Goal: Task Accomplishment & Management: Complete application form

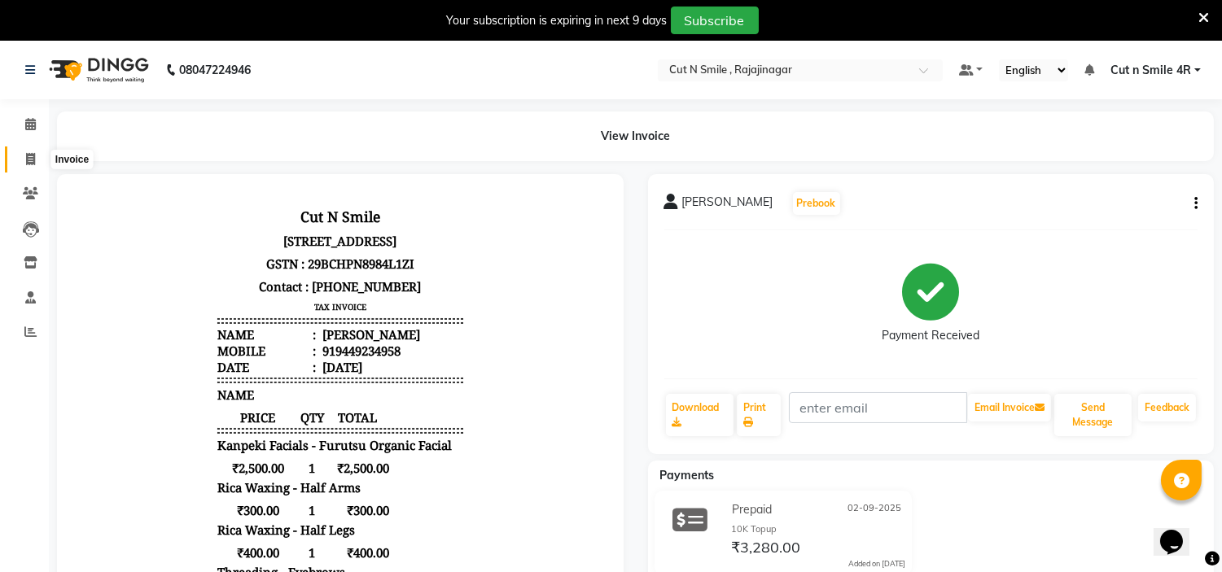
click at [29, 155] on icon at bounding box center [30, 159] width 9 height 12
select select "service"
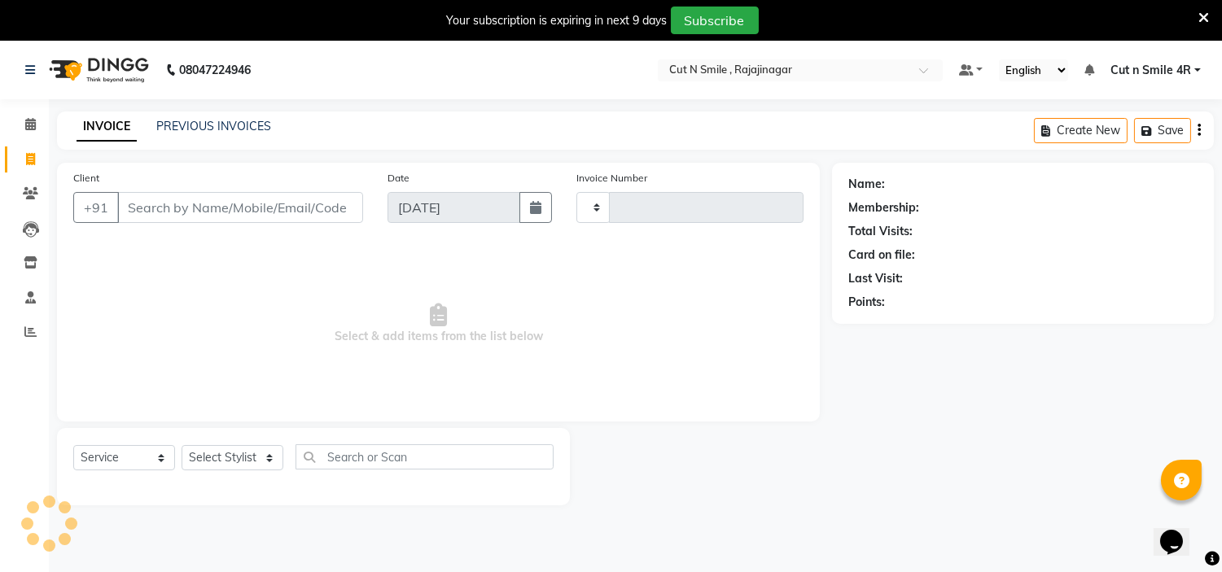
scroll to position [41, 0]
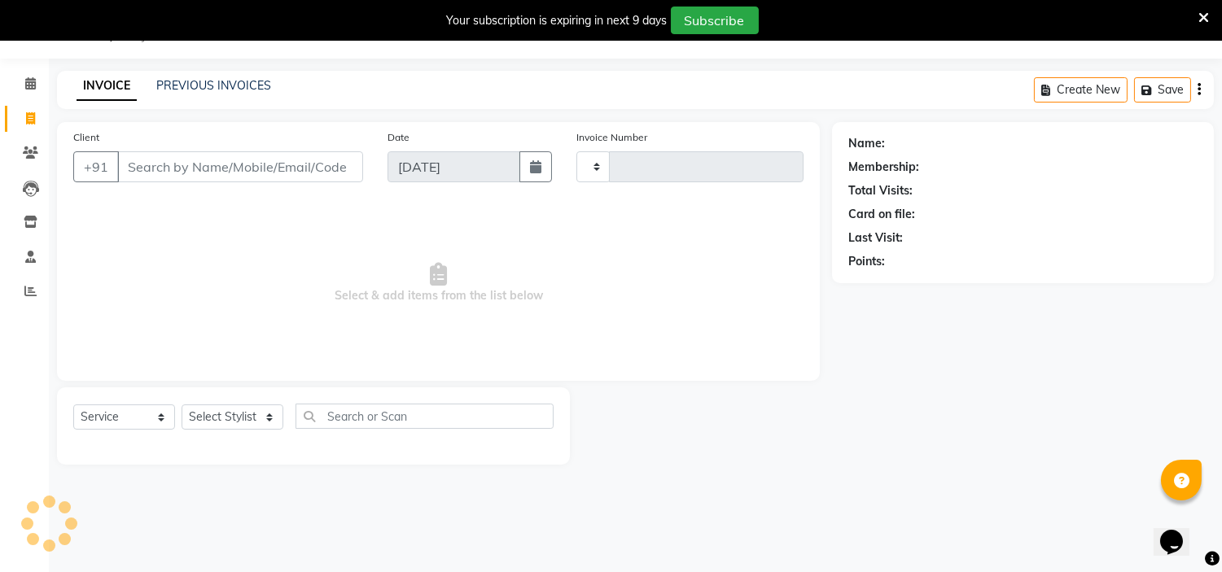
type input "124"
click at [1111, 230] on div "Last Visit:" at bounding box center [1022, 238] width 349 height 17
click at [90, 206] on span "Select & add items from the list below" at bounding box center [438, 283] width 730 height 163
click at [1162, 367] on div "Name: Membership: Total Visits: Card on file: Last Visit: Points:" at bounding box center [1029, 293] width 394 height 343
click at [92, 370] on div "Client +91 Date [DATE] Invoice Number [PERSON_NAME]/25-26 LA/2025-26 SH/25 CH/2…" at bounding box center [438, 251] width 763 height 259
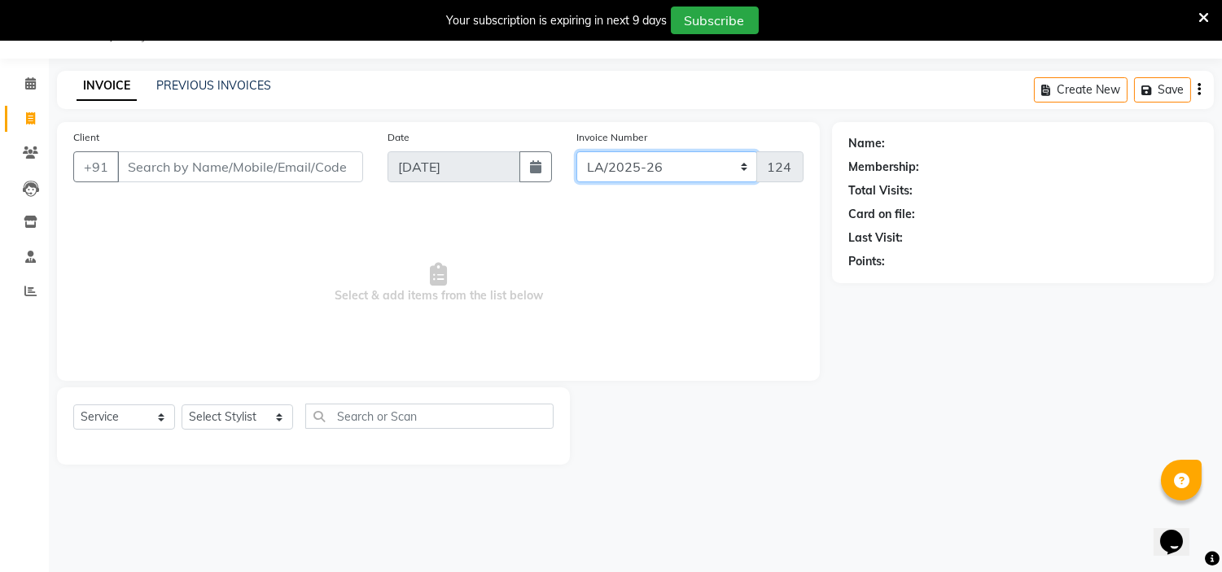
click at [663, 163] on select "[PERSON_NAME]/25-26 LA/2025-26 SH/25 CH/25 SA/25" at bounding box center [667, 166] width 182 height 31
select select "8154"
click at [576, 151] on select "[PERSON_NAME]/25-26 LA/2025-26 SH/25 CH/25 SA/25" at bounding box center [667, 166] width 182 height 31
type input "581"
click at [319, 164] on input "Client" at bounding box center [240, 166] width 246 height 31
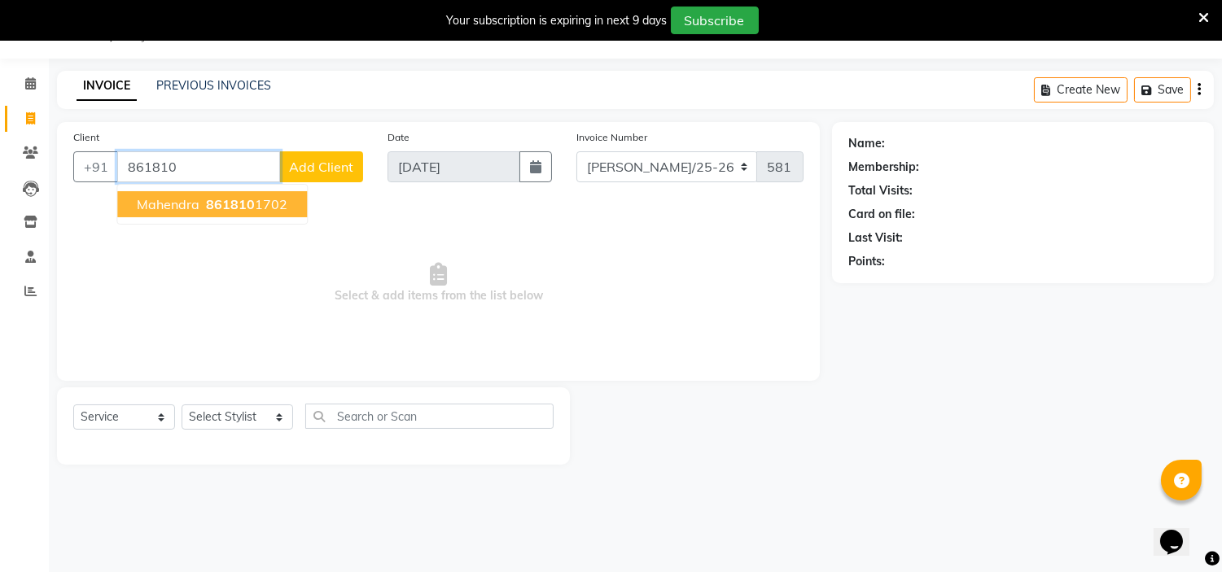
click at [246, 202] on span "861810" at bounding box center [230, 204] width 49 height 16
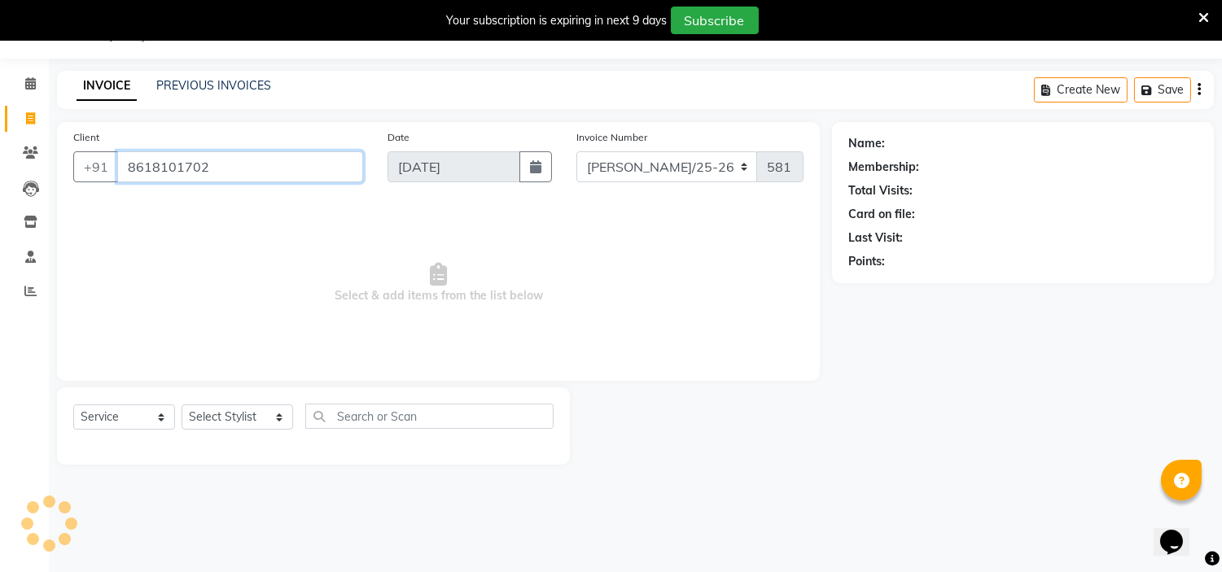
type input "8618101702"
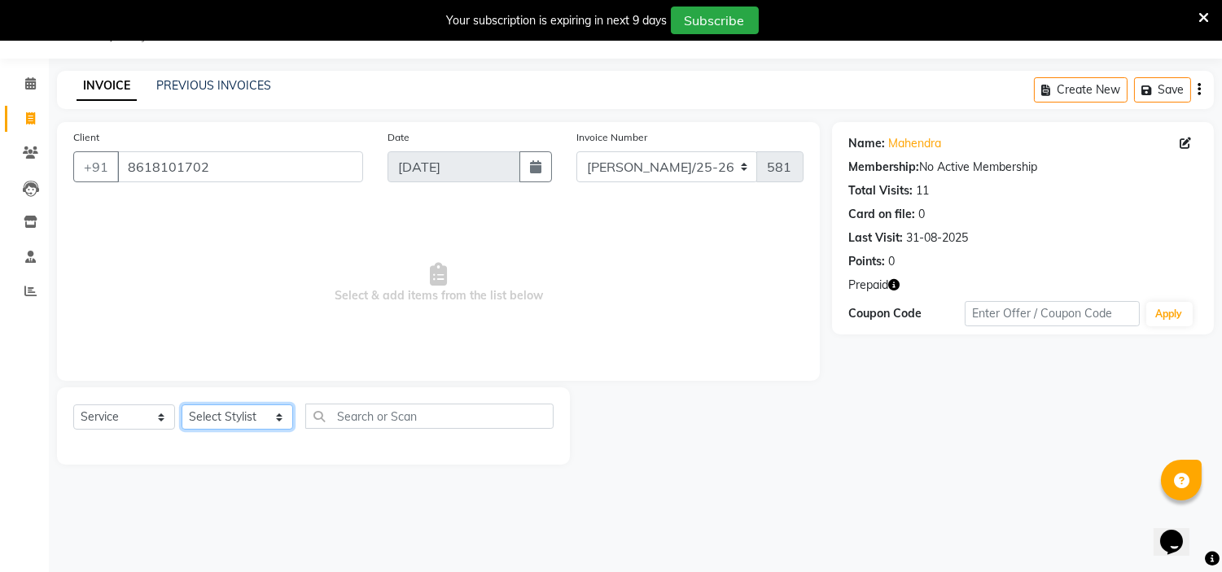
click at [247, 420] on select "Select Stylist [PERSON_NAME] Ammu 3R [PERSON_NAME] VN [PERSON_NAME] 3R [PERSON_…" at bounding box center [238, 417] width 112 height 25
select select "76420"
click at [182, 405] on select "Select Stylist [PERSON_NAME] Ammu 3R [PERSON_NAME] VN [PERSON_NAME] 3R [PERSON_…" at bounding box center [238, 417] width 112 height 25
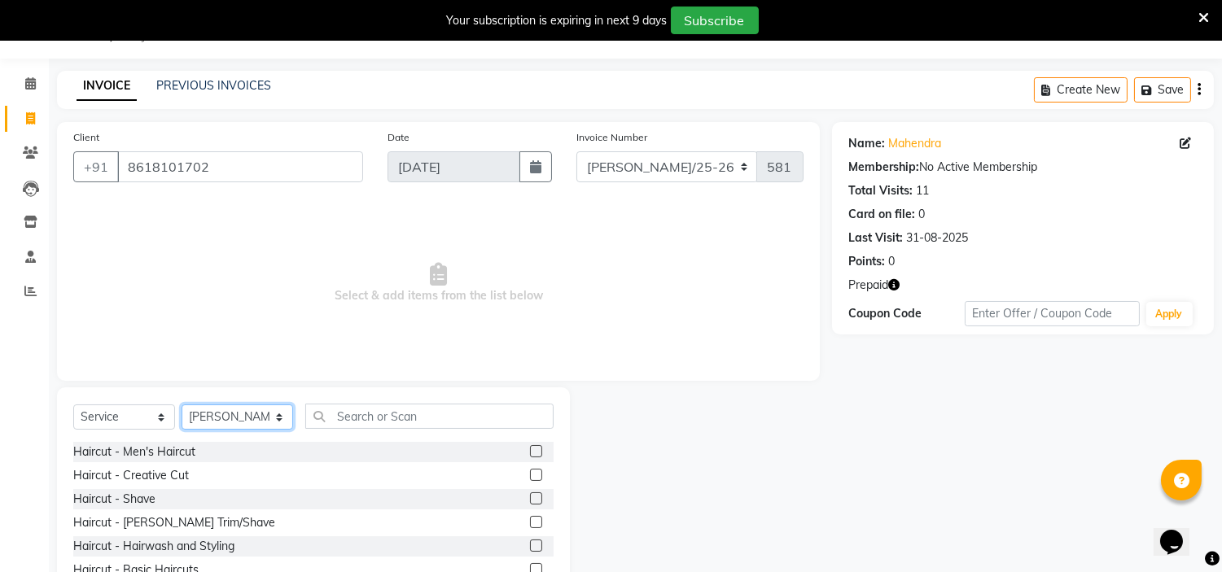
scroll to position [120, 0]
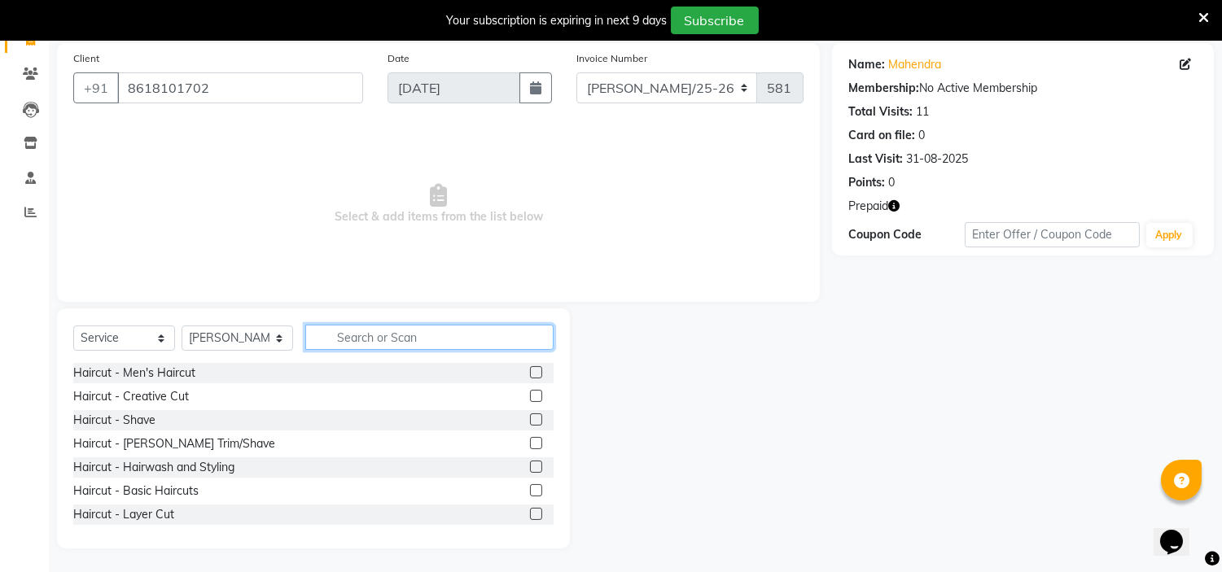
click at [335, 339] on input "text" at bounding box center [429, 337] width 248 height 25
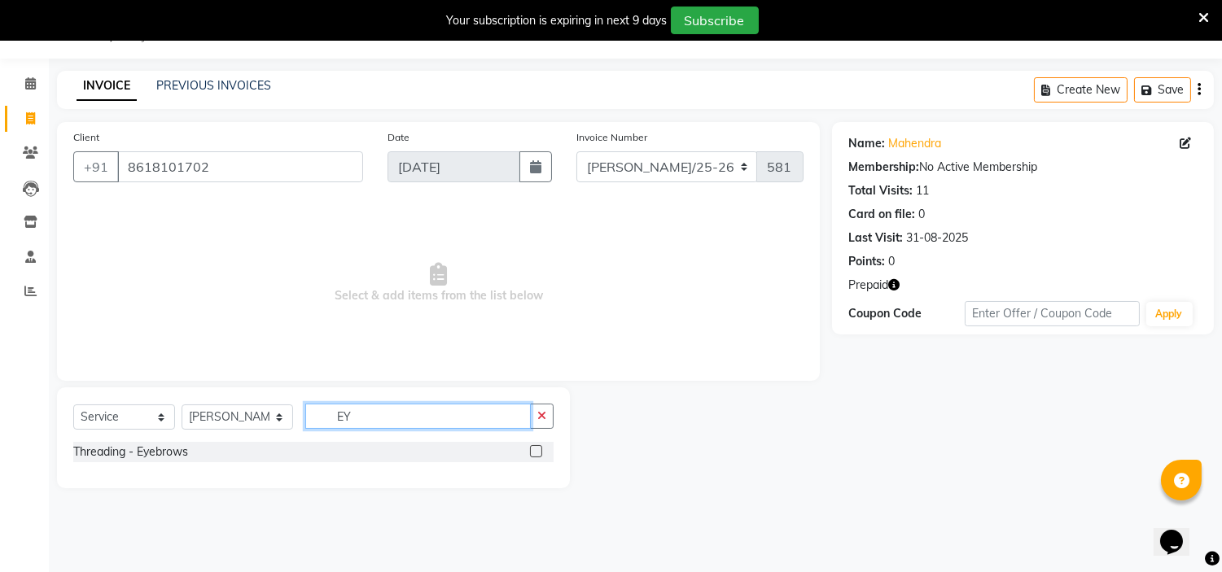
scroll to position [41, 0]
type input "EY"
click at [534, 443] on div at bounding box center [542, 452] width 24 height 20
click at [532, 451] on label at bounding box center [536, 451] width 12 height 12
click at [532, 451] on input "checkbox" at bounding box center [535, 452] width 11 height 11
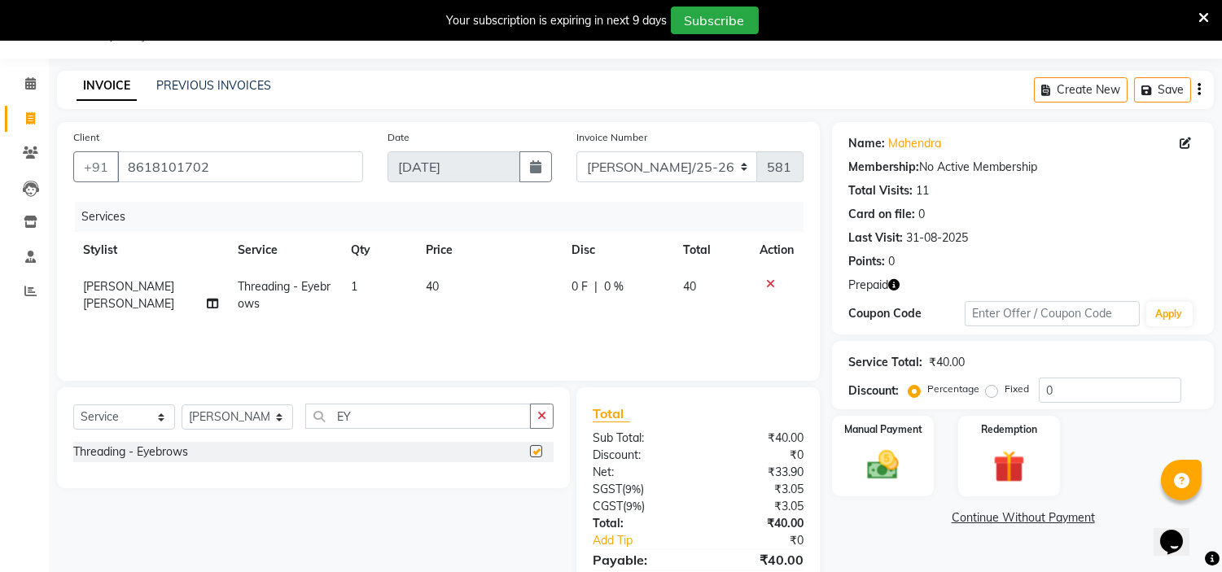
checkbox input "false"
click at [432, 412] on input "EY" at bounding box center [417, 416] width 225 height 25
type input "E"
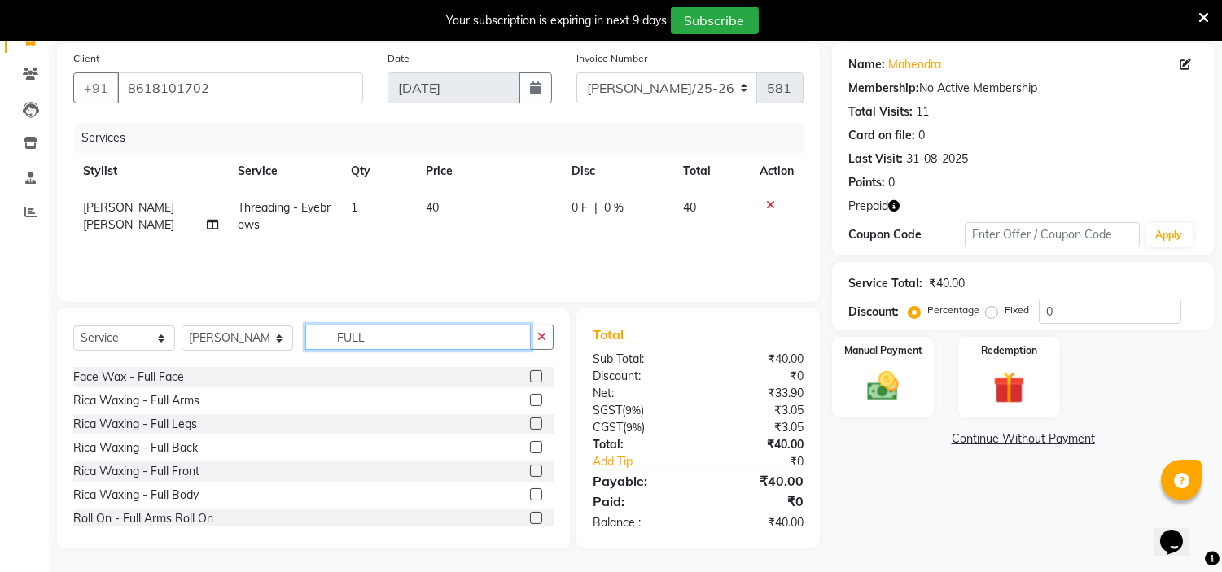
scroll to position [90, 0]
type input "FULL"
click at [530, 396] on label at bounding box center [536, 400] width 12 height 12
click at [530, 396] on input "checkbox" at bounding box center [535, 401] width 11 height 11
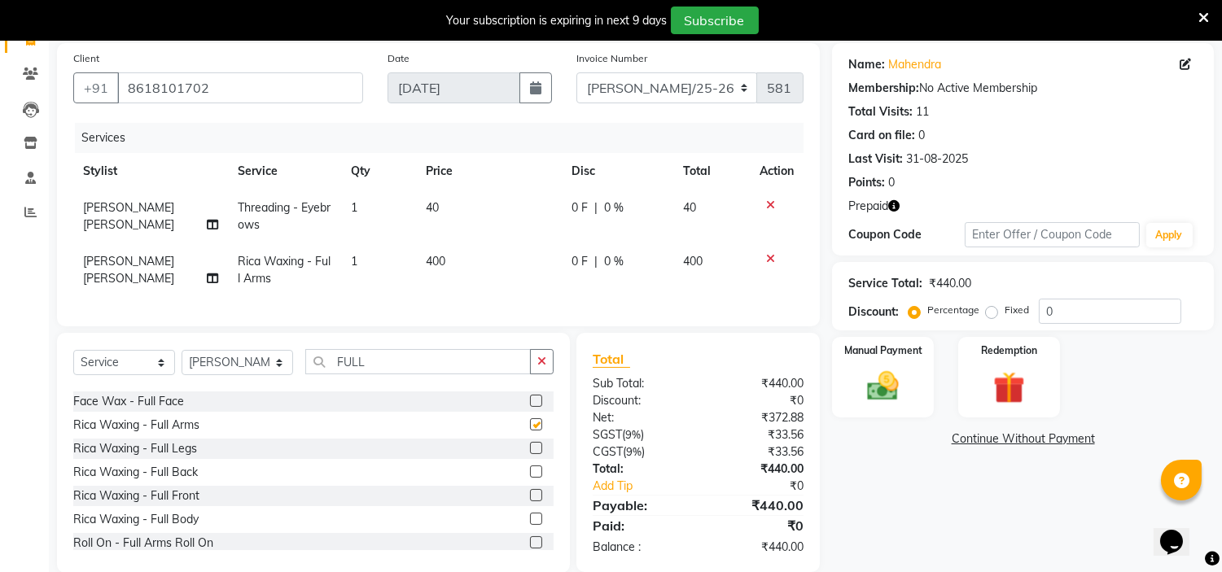
checkbox input "false"
click at [530, 454] on label at bounding box center [536, 448] width 12 height 12
click at [530, 454] on input "checkbox" at bounding box center [535, 449] width 11 height 11
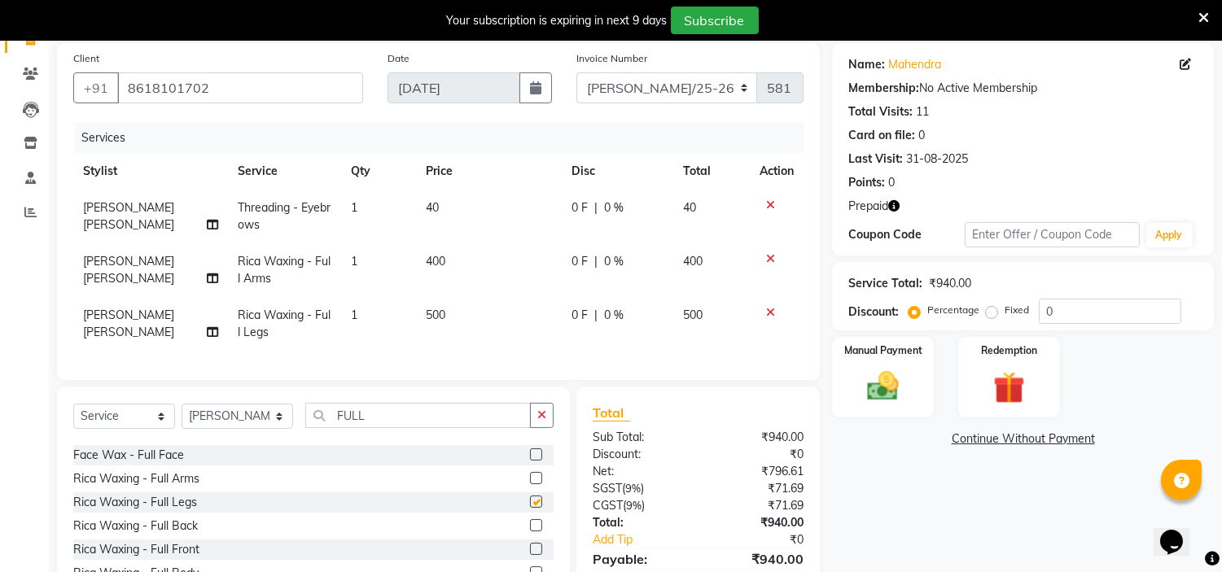
checkbox input "false"
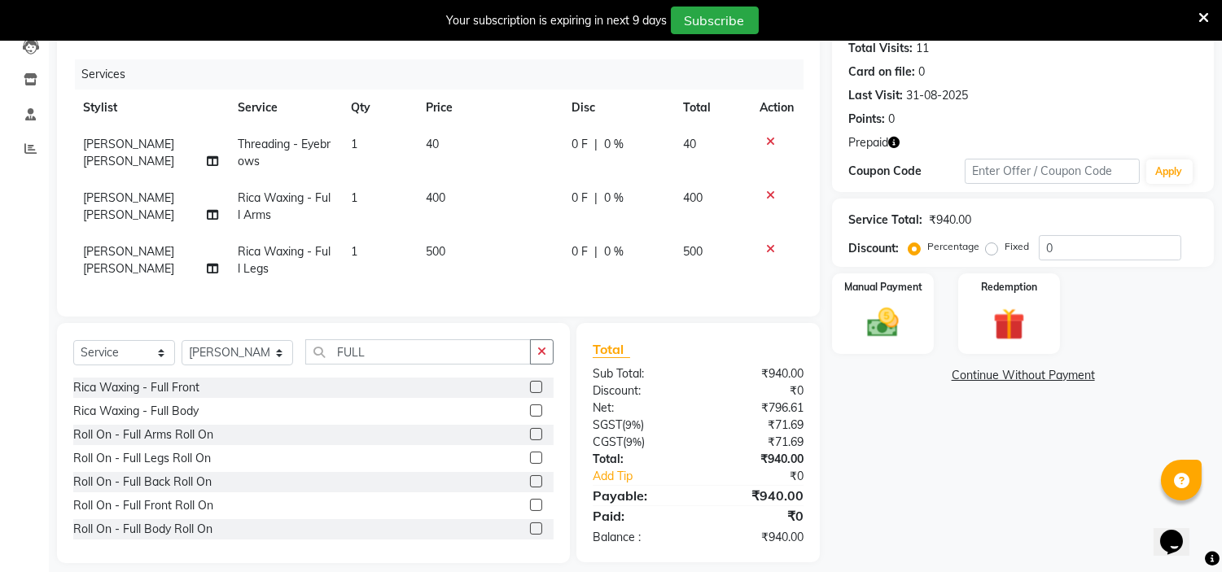
scroll to position [190, 0]
click at [388, 365] on input "FULL" at bounding box center [417, 351] width 225 height 25
type input "F"
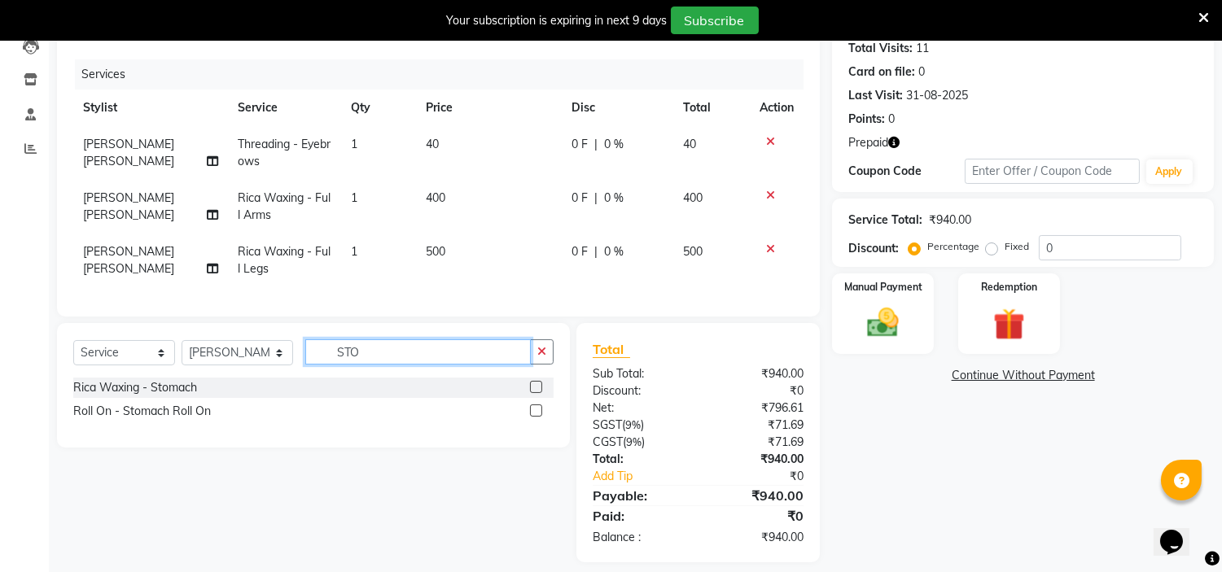
scroll to position [0, 0]
type input "STO"
click at [532, 393] on label at bounding box center [536, 387] width 12 height 12
click at [532, 393] on input "checkbox" at bounding box center [535, 388] width 11 height 11
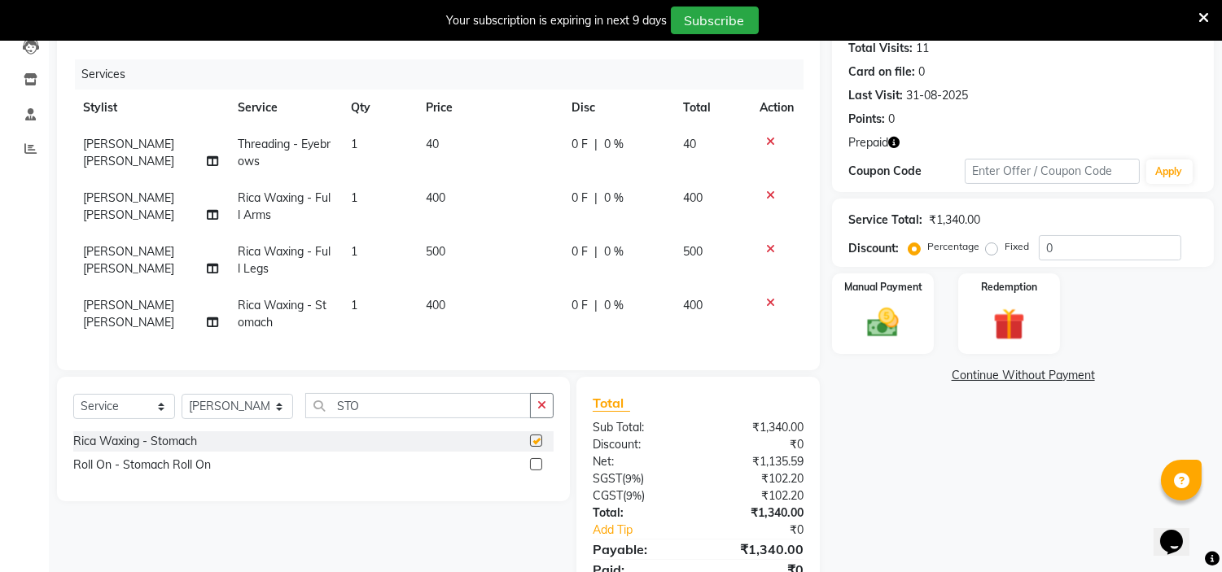
checkbox input "false"
click at [405, 416] on input "STO" at bounding box center [417, 405] width 225 height 25
type input "S"
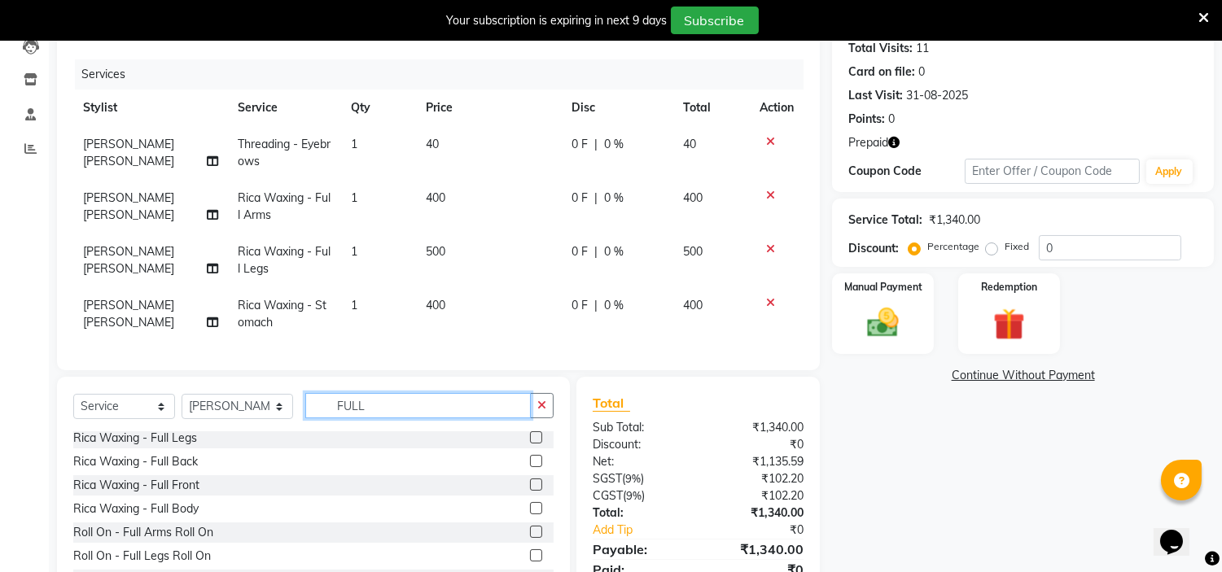
scroll to position [147, 0]
type input "FULL"
click at [530, 466] on label at bounding box center [536, 459] width 12 height 12
click at [530, 466] on input "checkbox" at bounding box center [535, 460] width 11 height 11
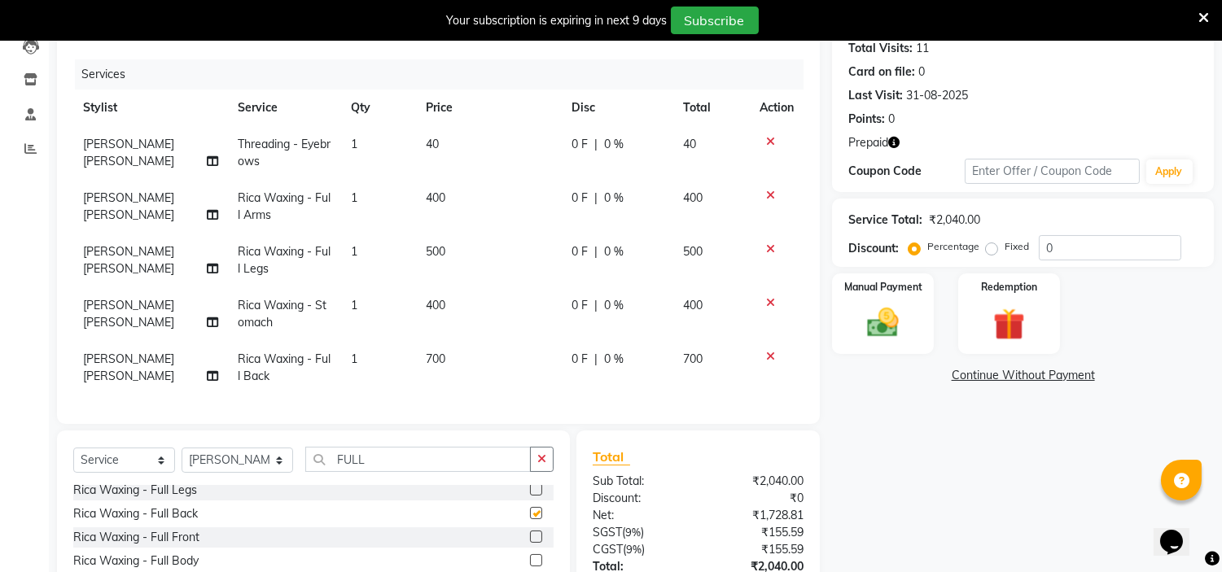
checkbox input "false"
click at [407, 472] on input "FULL" at bounding box center [417, 459] width 225 height 25
type input "F"
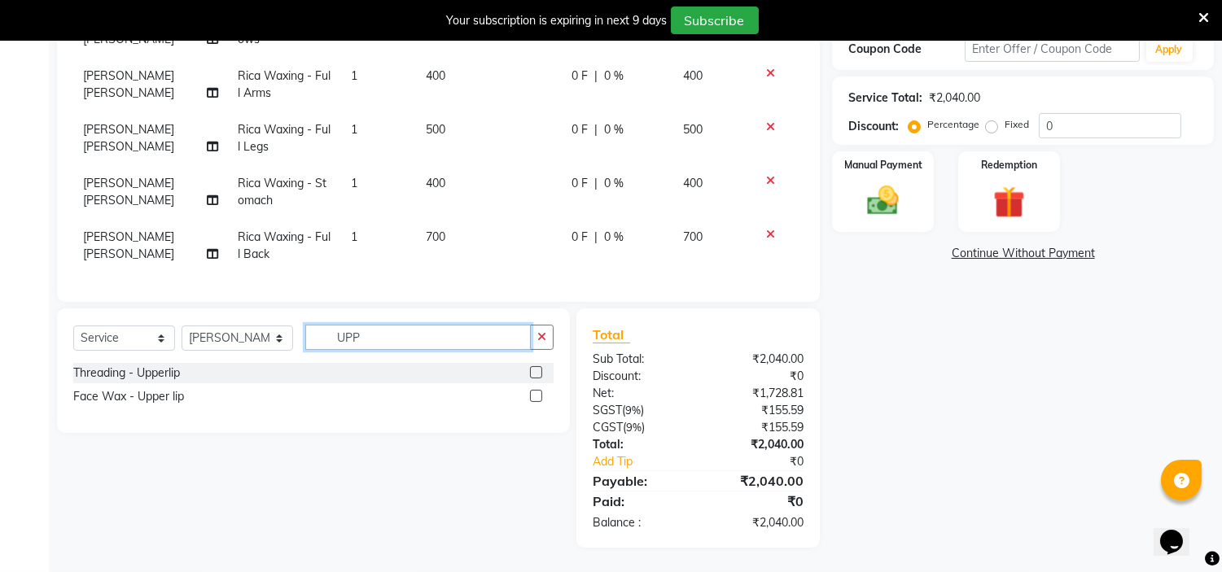
scroll to position [318, 0]
type input "UPP"
click at [533, 371] on label at bounding box center [536, 372] width 12 height 12
click at [533, 371] on input "checkbox" at bounding box center [535, 373] width 11 height 11
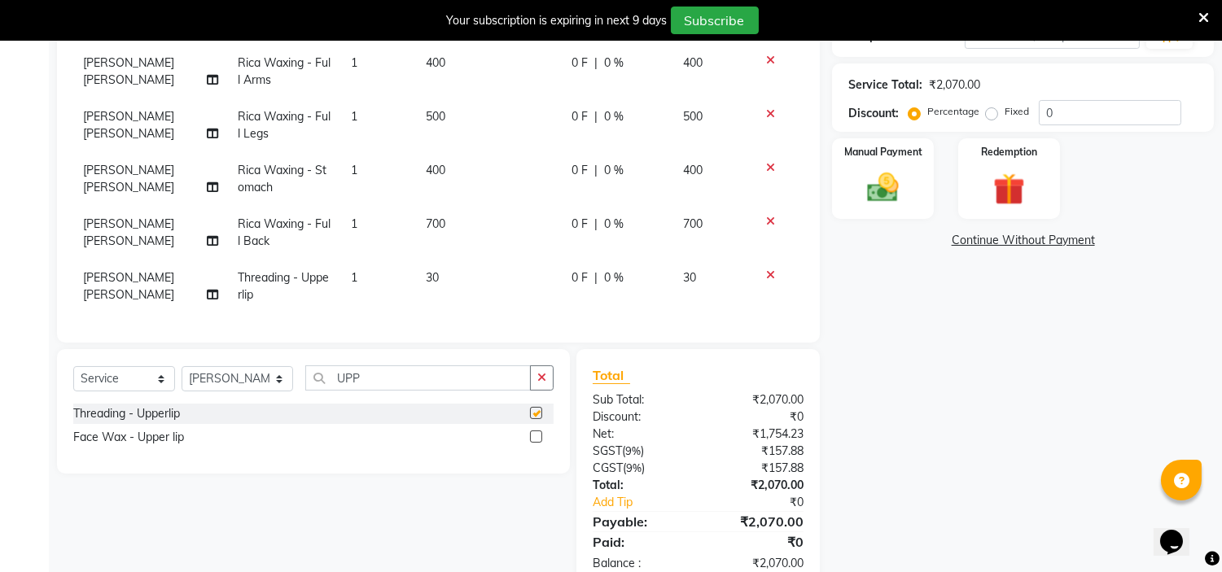
checkbox input "false"
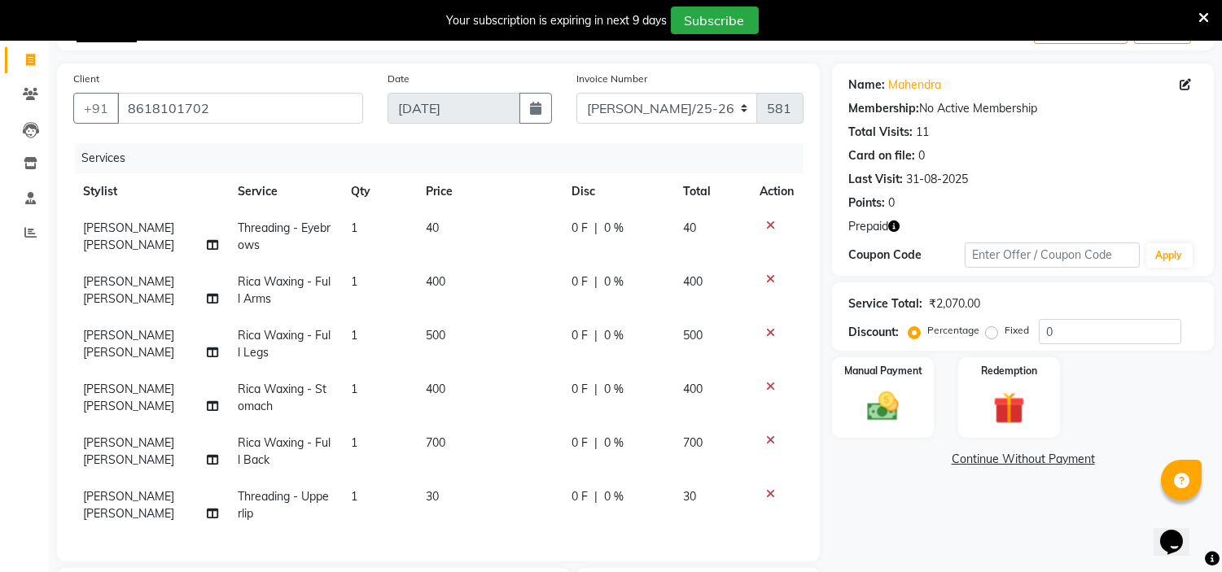
scroll to position [0, 0]
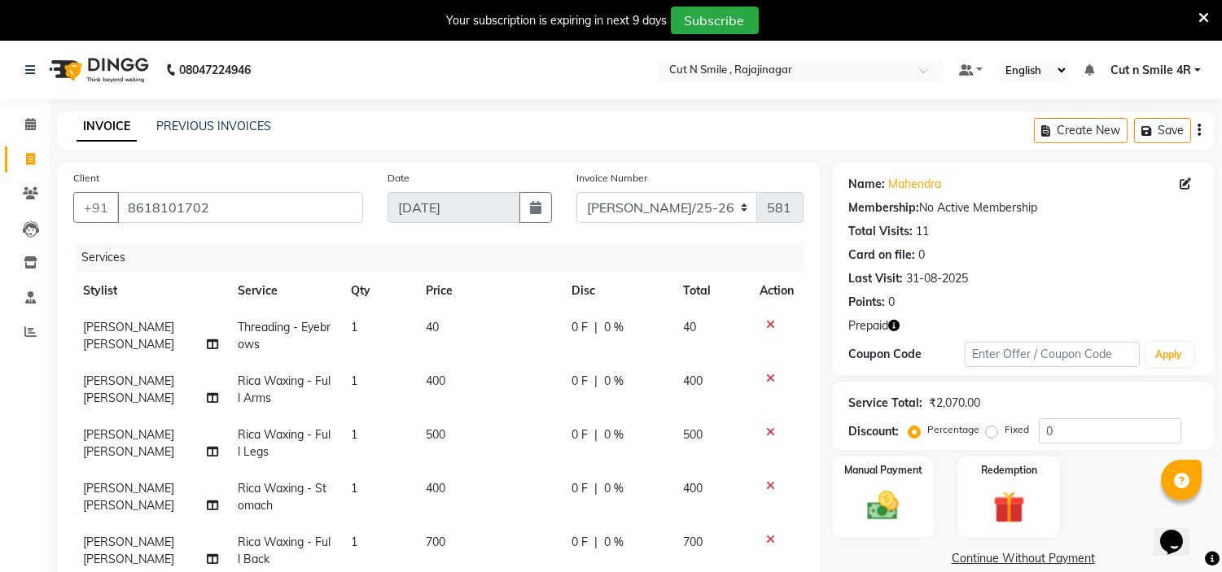
click at [445, 314] on td "40" at bounding box center [489, 336] width 146 height 54
select select "76420"
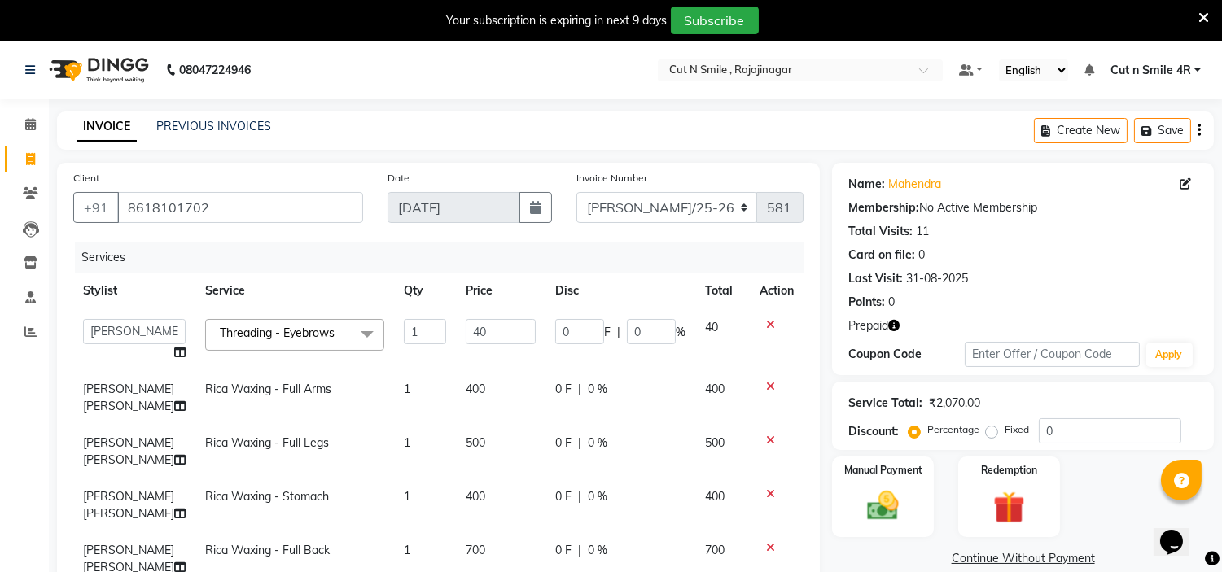
click at [456, 314] on td "40" at bounding box center [501, 340] width 90 height 62
click at [467, 331] on input "40" at bounding box center [501, 331] width 70 height 25
type input "4"
type input "50"
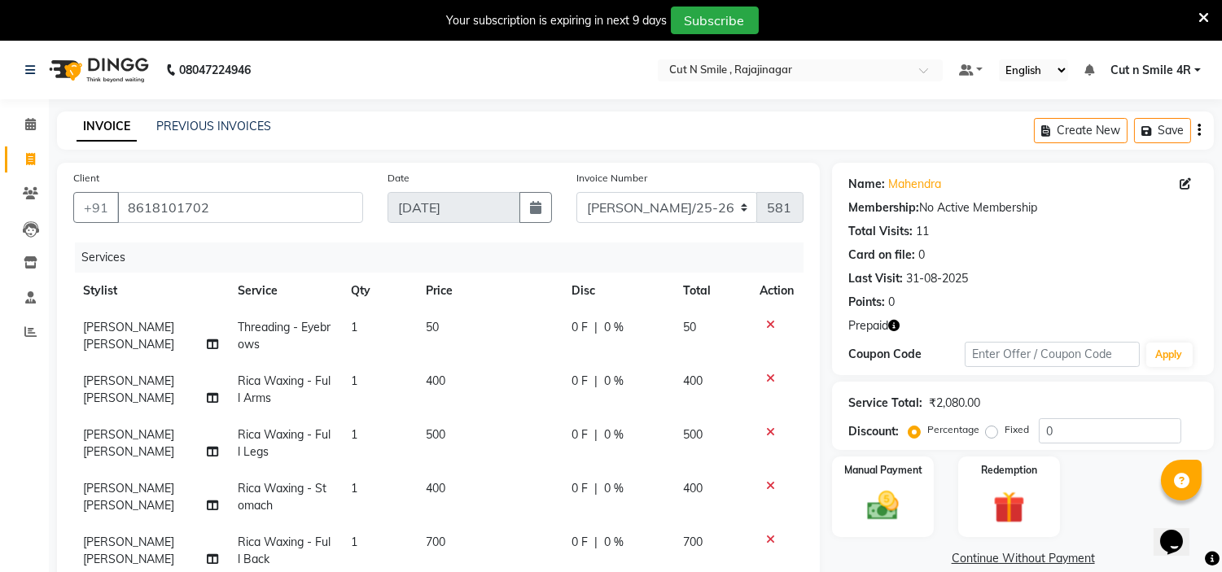
click at [956, 508] on div "Manual Payment Redemption" at bounding box center [1023, 497] width 406 height 81
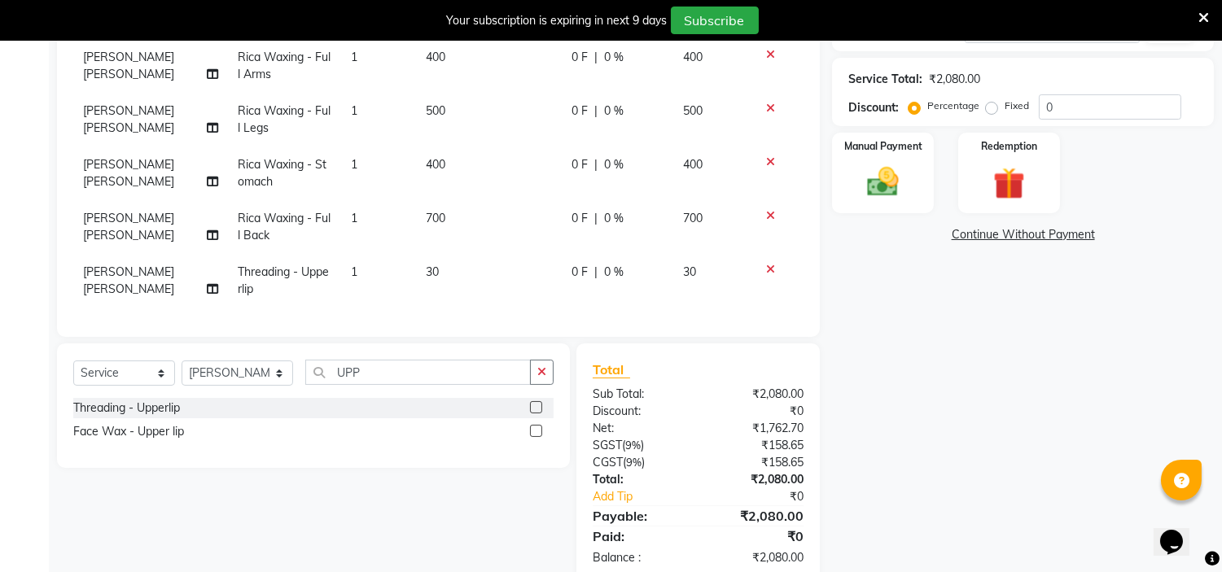
scroll to position [330, 0]
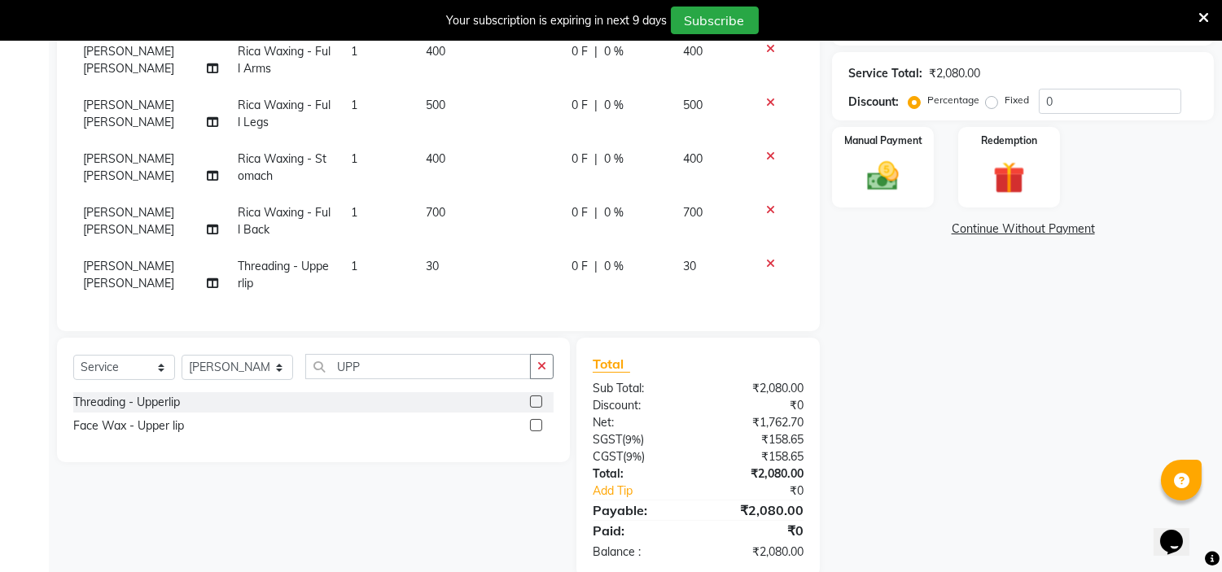
click at [457, 257] on td "30" at bounding box center [489, 275] width 146 height 54
select select "76420"
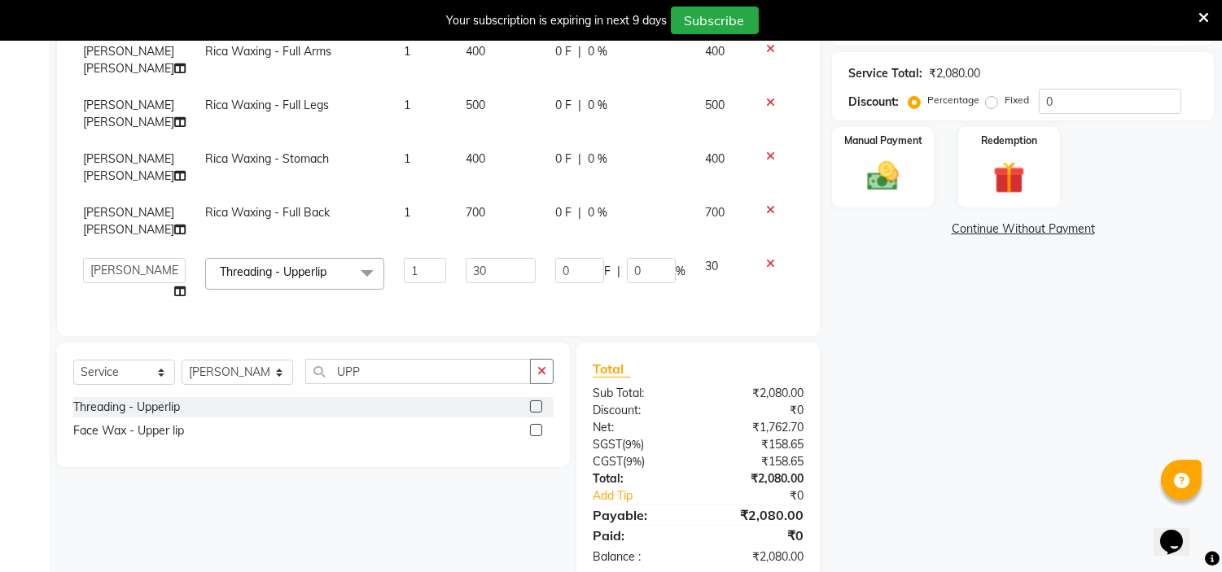
click at [466, 258] on input "30" at bounding box center [501, 270] width 70 height 25
type input "50"
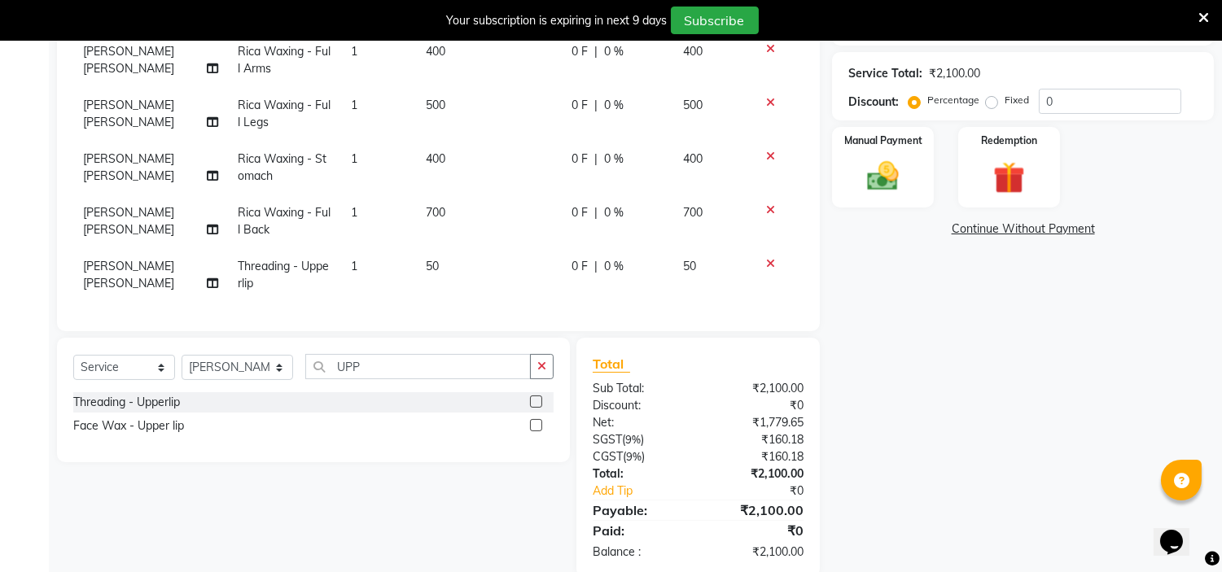
click at [895, 378] on div "Name: Mahendra Membership: No Active Membership Total Visits: 11 Card on file: …" at bounding box center [1029, 205] width 394 height 744
click at [1030, 165] on img at bounding box center [1009, 178] width 54 height 41
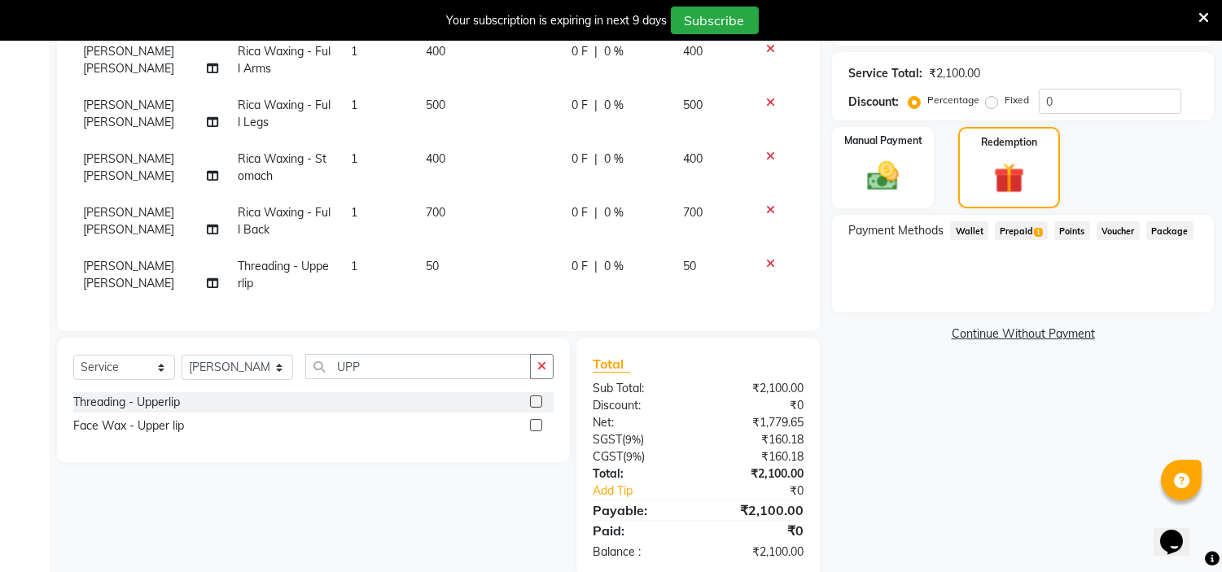
click at [1022, 231] on span "Prepaid 1" at bounding box center [1021, 230] width 53 height 19
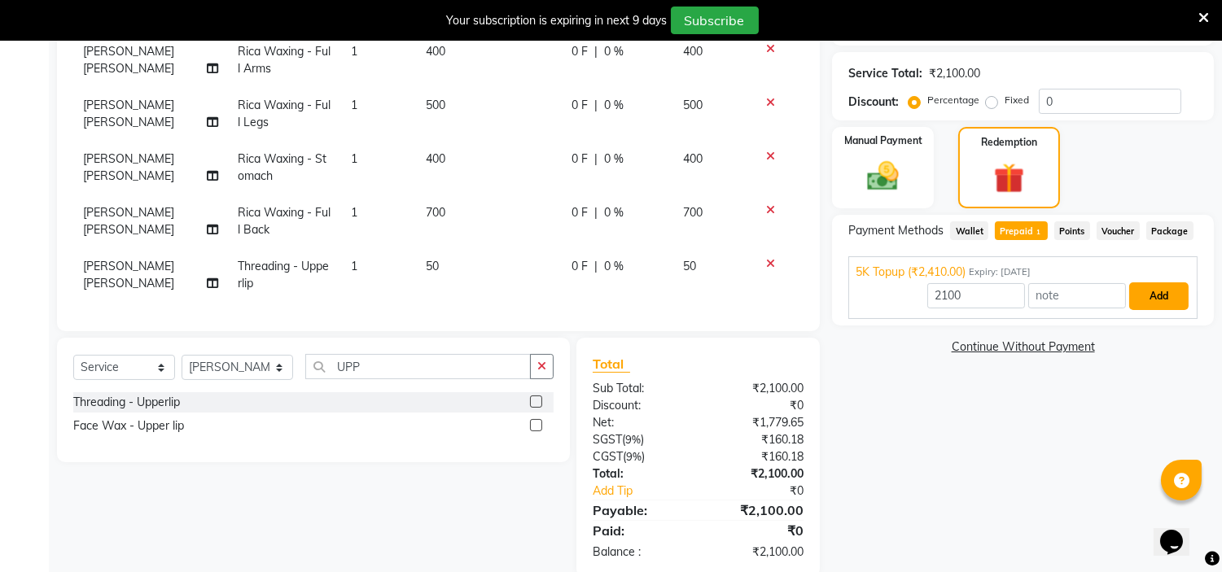
click at [1143, 286] on button "Add" at bounding box center [1158, 296] width 59 height 28
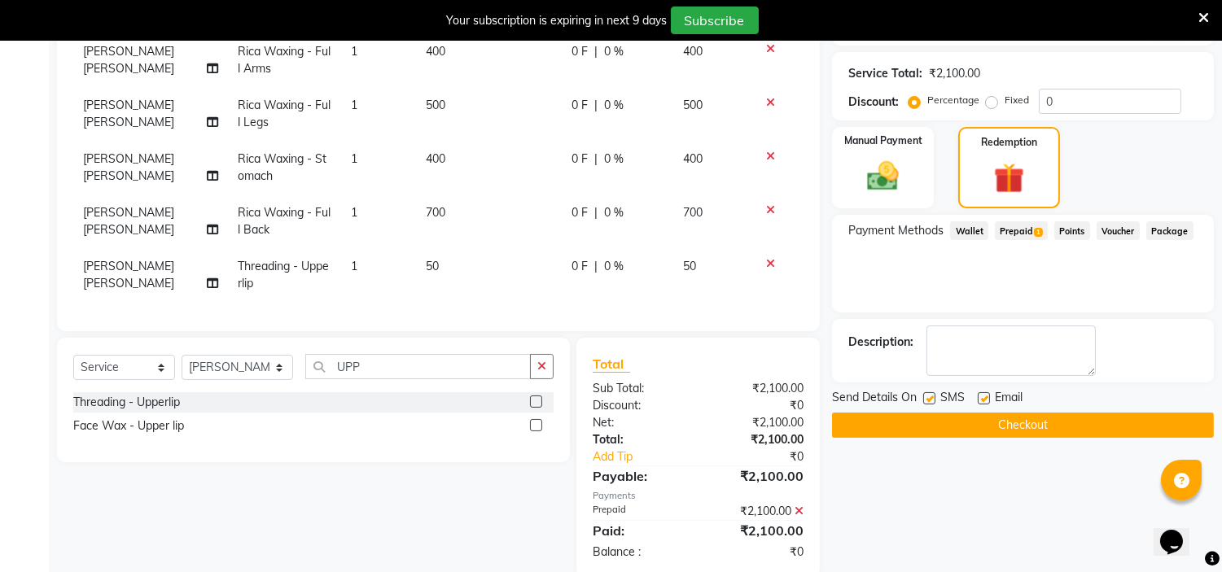
click at [1068, 426] on button "Checkout" at bounding box center [1023, 425] width 382 height 25
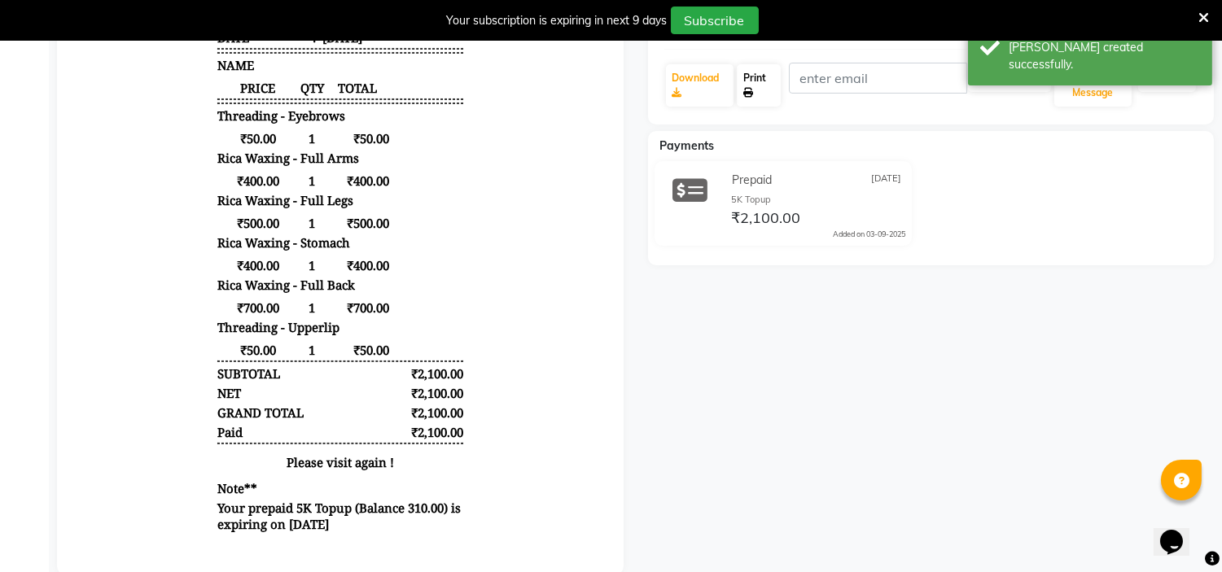
click at [762, 86] on link "Print" at bounding box center [759, 85] width 44 height 42
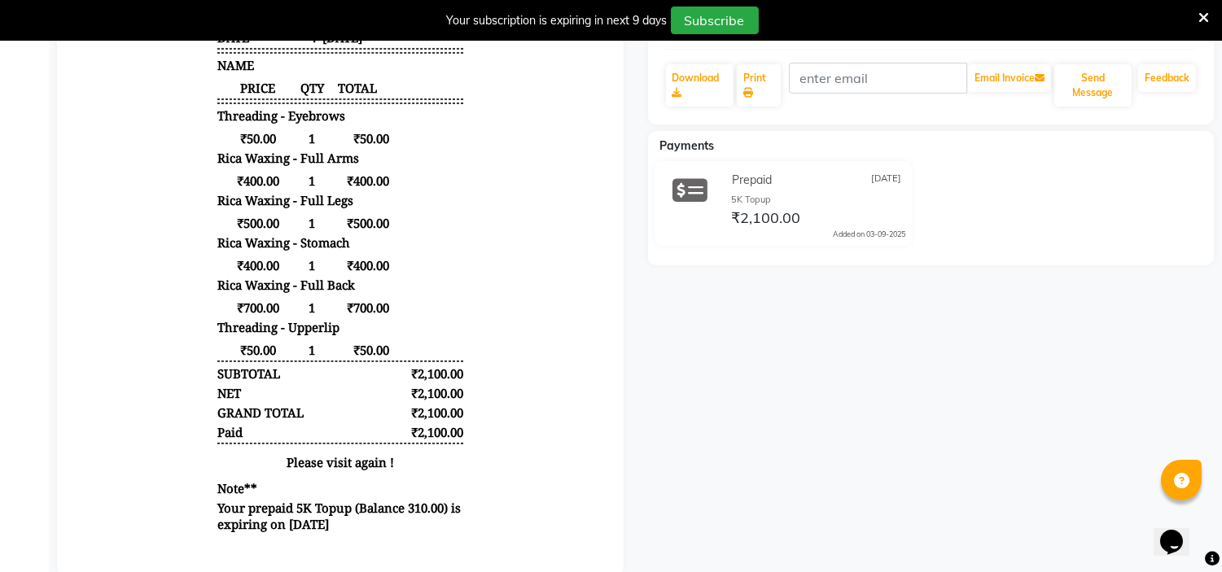
click at [191, 288] on body "Cut N Smile [STREET_ADDRESS] GSTN : 29BCHPN8984L1ZI Contact : [PHONE_NUMBER] TA…" at bounding box center [340, 205] width 521 height 675
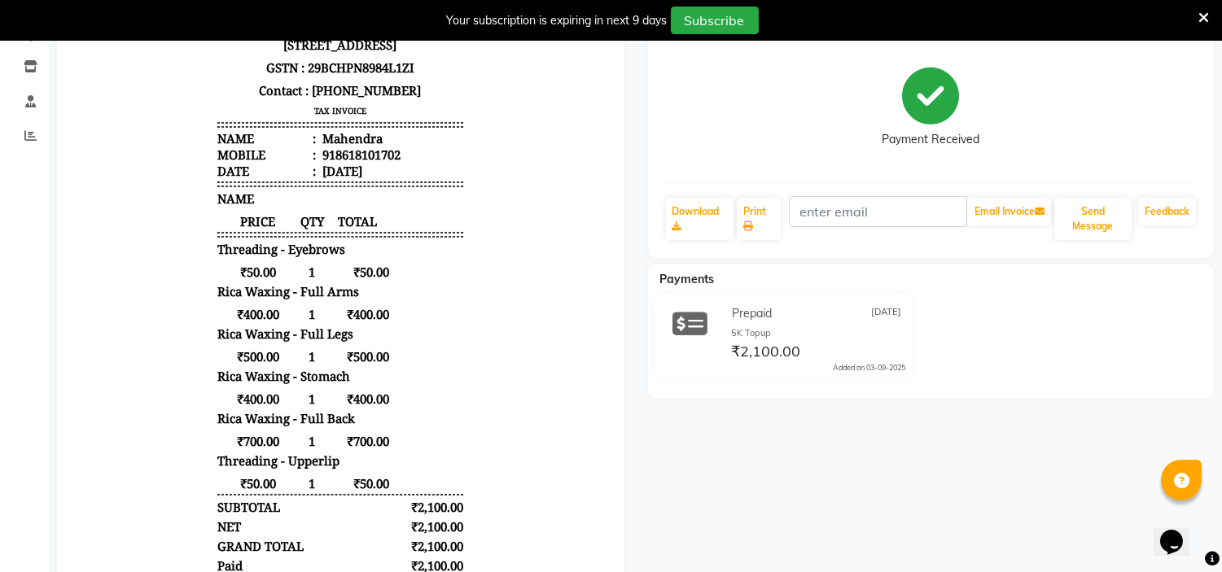
scroll to position [193, 0]
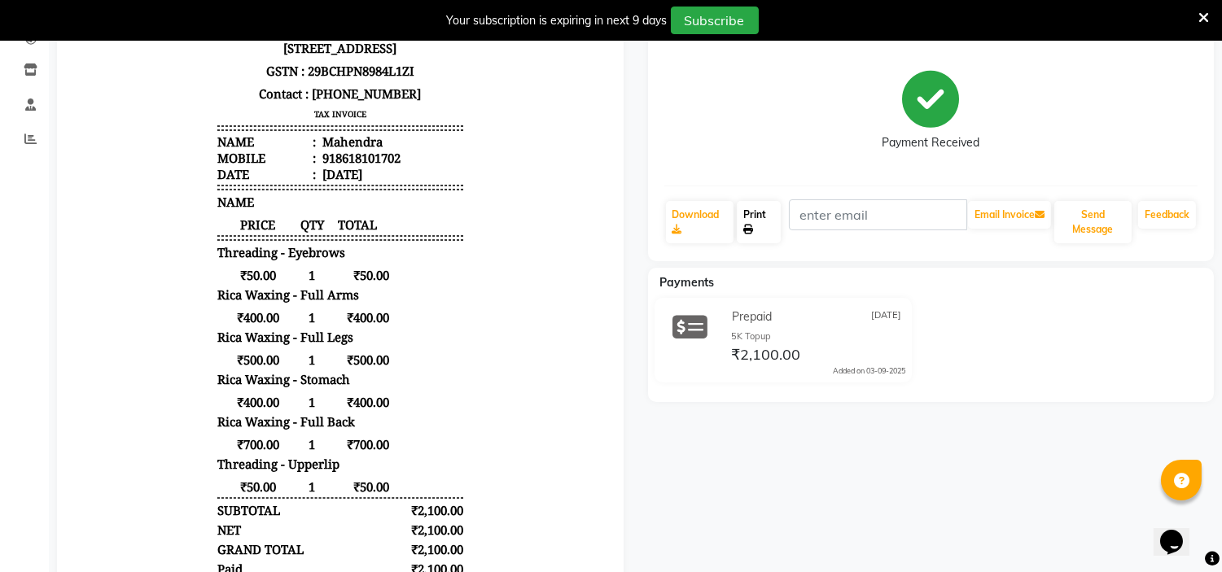
click at [761, 212] on link "Print" at bounding box center [759, 222] width 44 height 42
click at [112, 199] on body "Cut N Smile [STREET_ADDRESS] GSTN : 29BCHPN8984L1ZI Contact : [PHONE_NUMBER] TA…" at bounding box center [340, 341] width 521 height 675
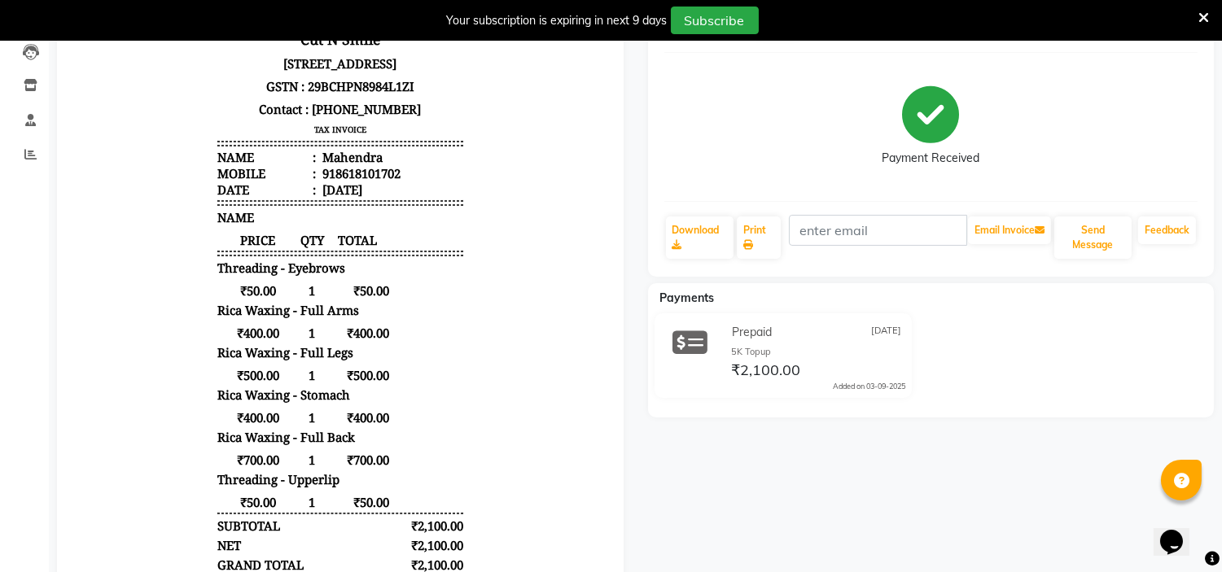
scroll to position [0, 0]
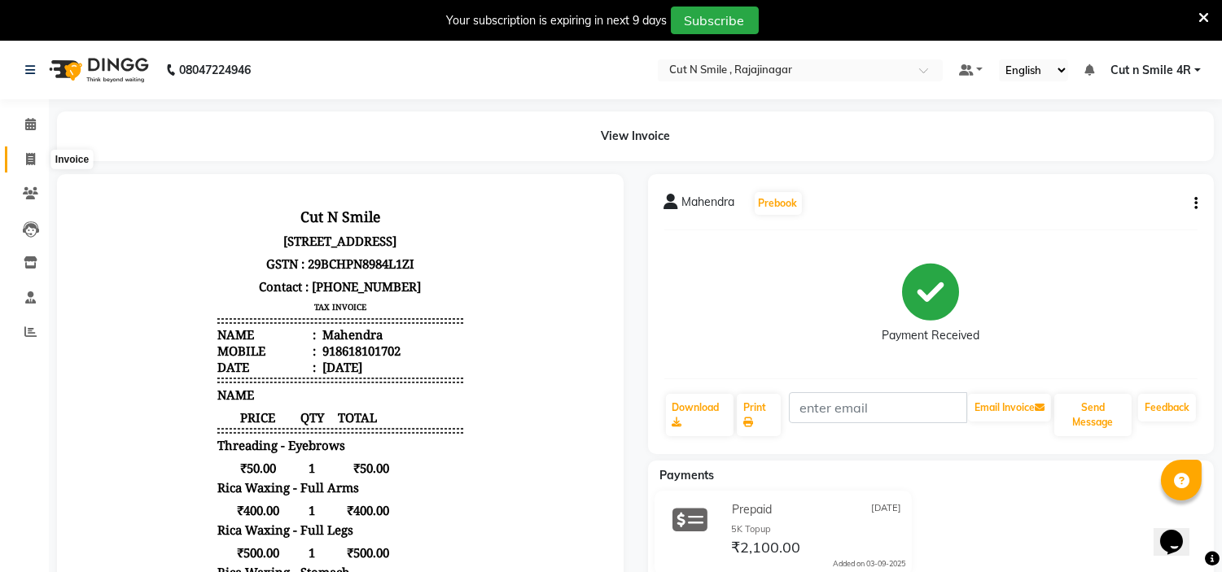
click at [26, 158] on icon at bounding box center [30, 159] width 9 height 12
select select "service"
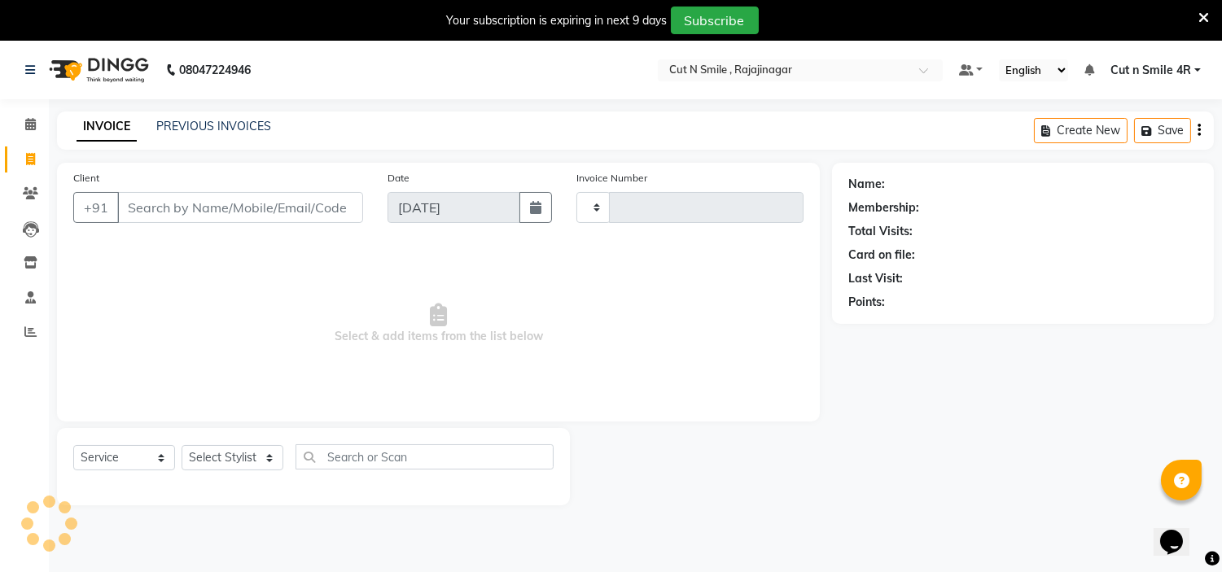
scroll to position [41, 0]
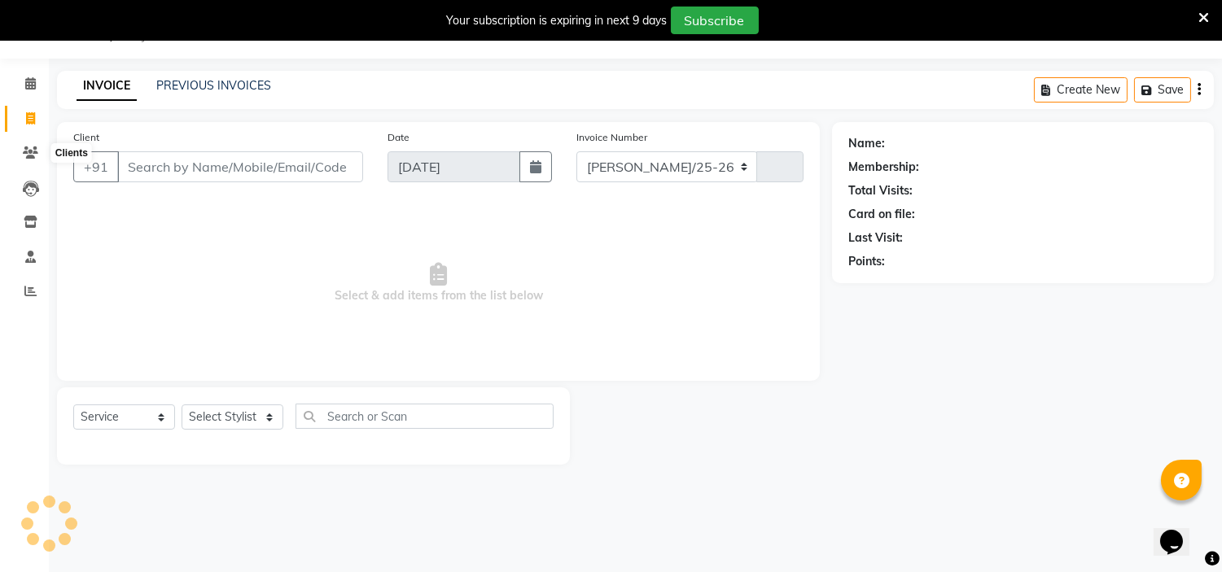
select select "7187"
type input "124"
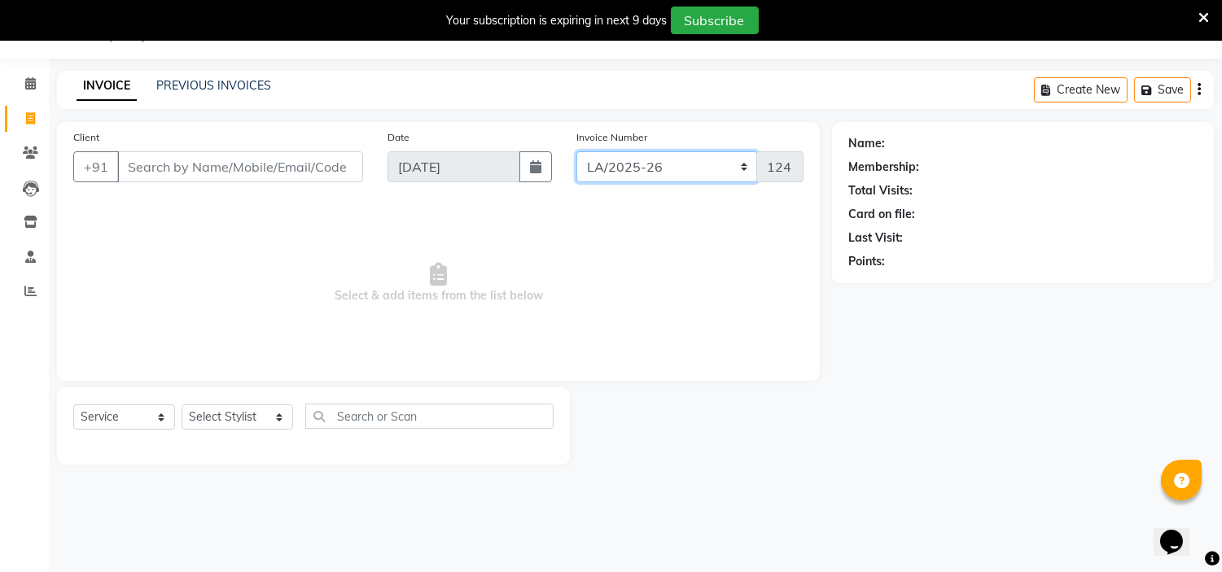
drag, startPoint x: 601, startPoint y: 168, endPoint x: 600, endPoint y: 190, distance: 22.0
click at [600, 190] on div "Invoice Number [PERSON_NAME]/25-26 LA/2025-26 SH/25 CH/25 SA/25 124" at bounding box center [690, 162] width 252 height 67
select select "8154"
click at [576, 151] on select "[PERSON_NAME]/25-26 LA/2025-26 SH/25 CH/25 SA/25" at bounding box center [667, 166] width 182 height 31
type input "582"
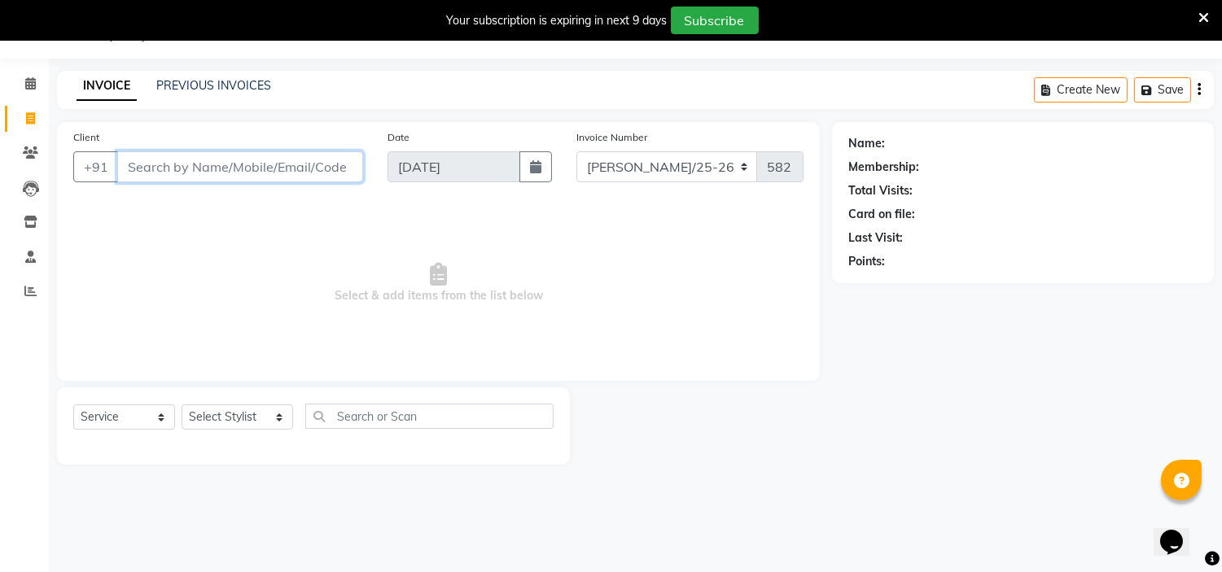
click at [282, 169] on input "Client" at bounding box center [240, 166] width 246 height 31
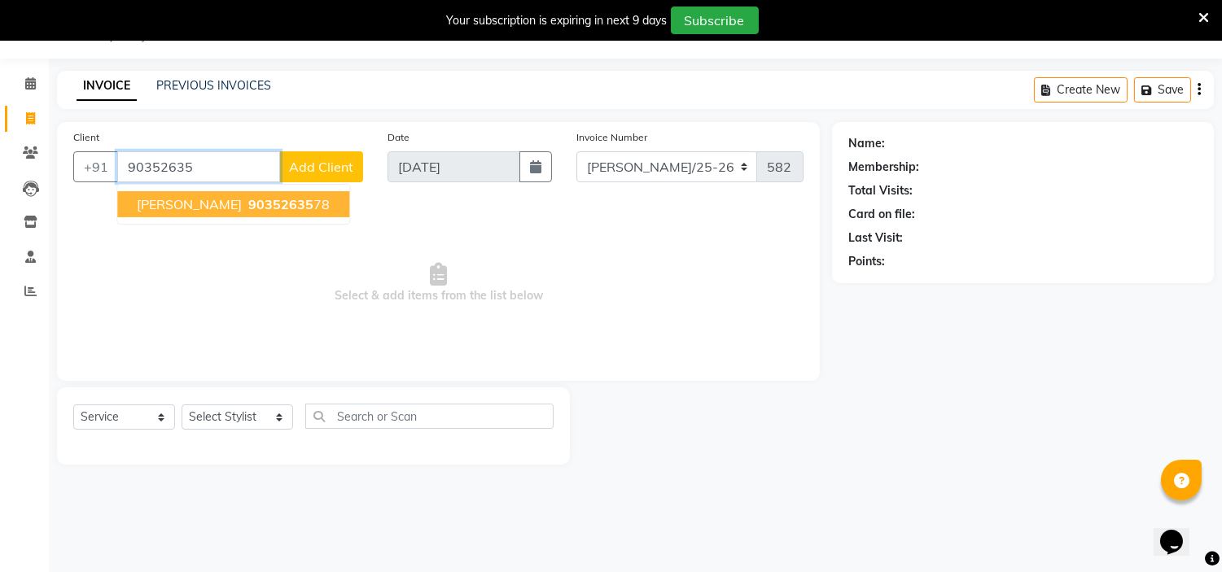
click at [248, 196] on span "90352635" at bounding box center [280, 204] width 65 height 16
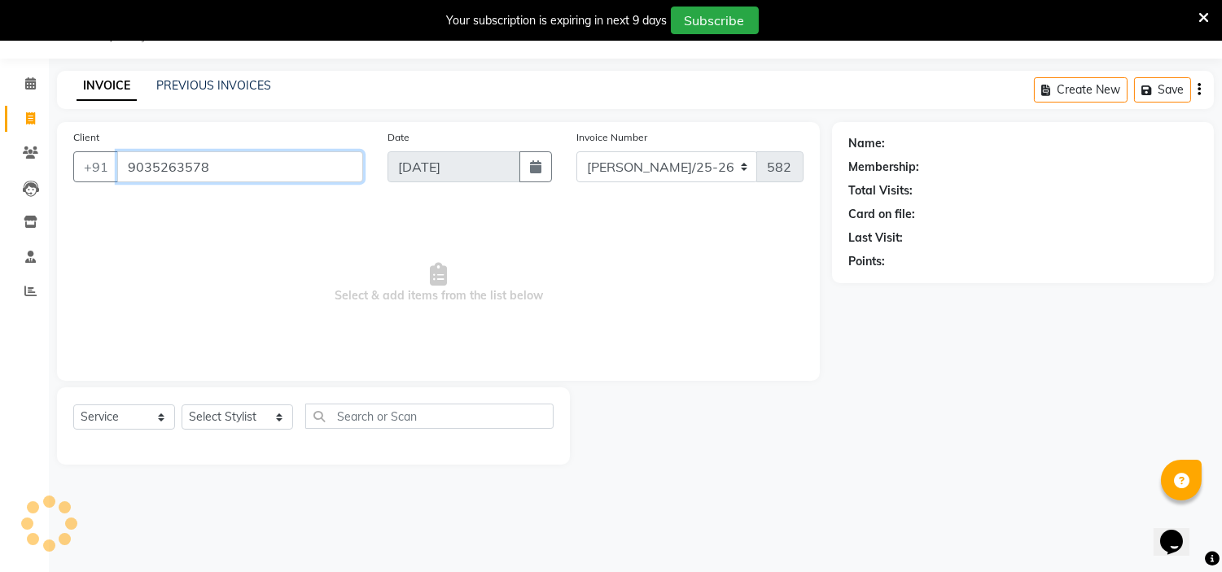
type input "9035263578"
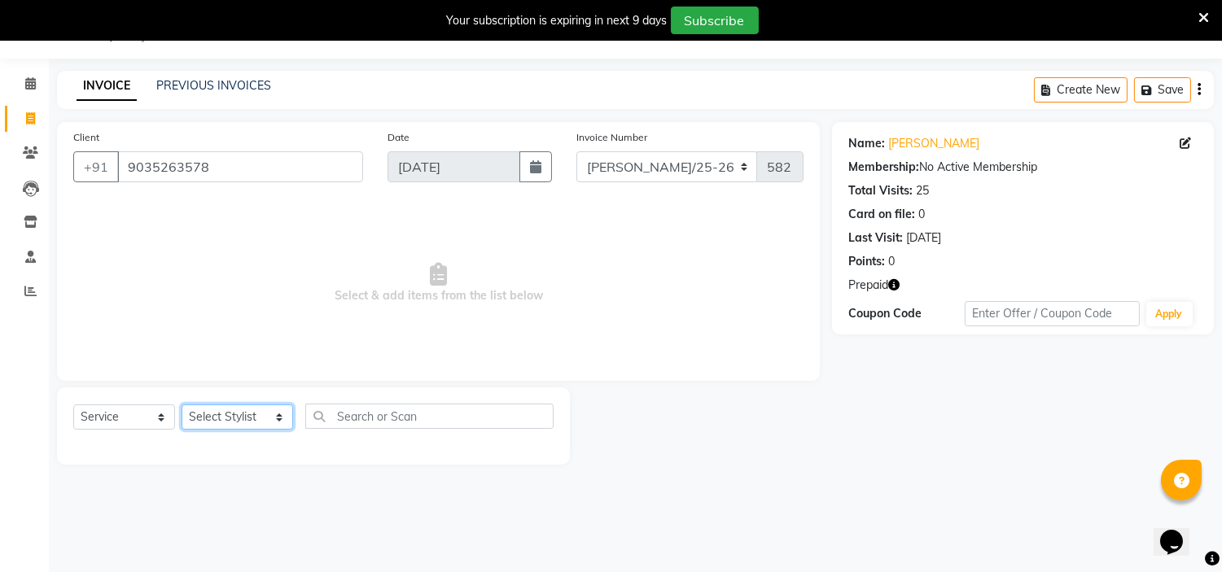
click at [247, 415] on select "Select Stylist [PERSON_NAME] Ammu 3R [PERSON_NAME] VN [PERSON_NAME] 3R [PERSON_…" at bounding box center [238, 417] width 112 height 25
select select "84812"
click at [182, 405] on select "Select Stylist [PERSON_NAME] Ammu 3R [PERSON_NAME] VN [PERSON_NAME] 3R [PERSON_…" at bounding box center [238, 417] width 112 height 25
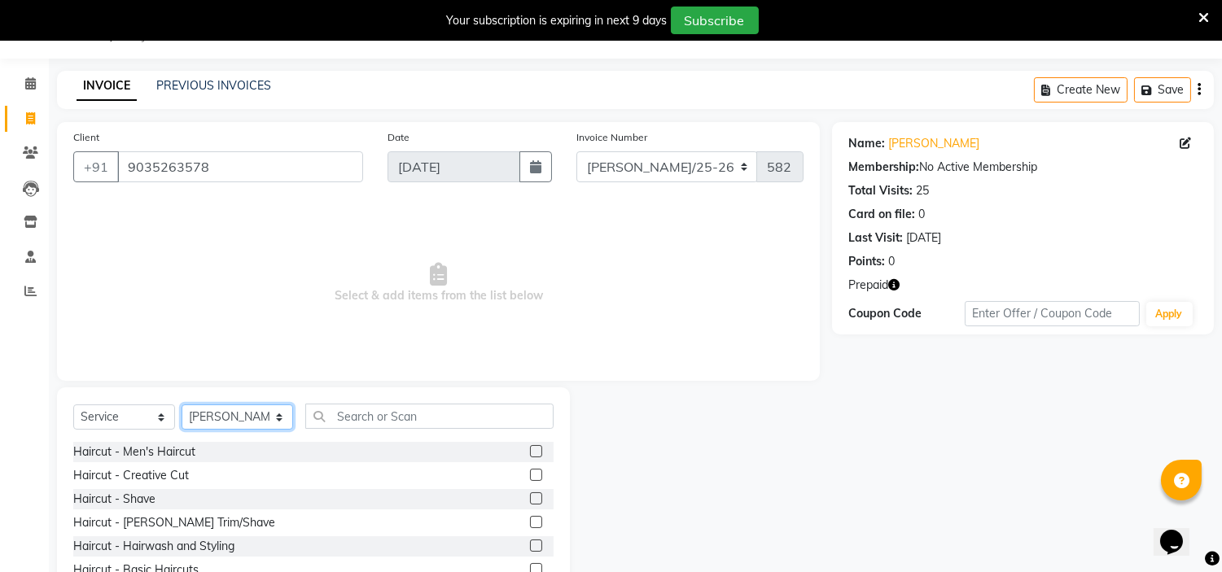
scroll to position [120, 0]
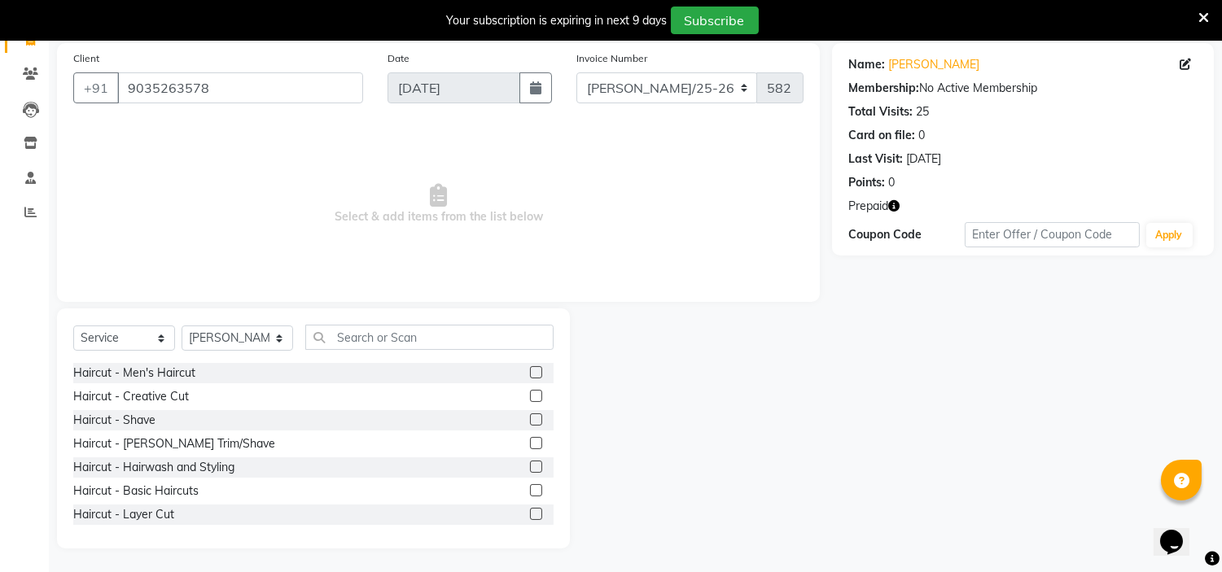
click at [530, 443] on label at bounding box center [536, 443] width 12 height 12
click at [530, 443] on input "checkbox" at bounding box center [535, 444] width 11 height 11
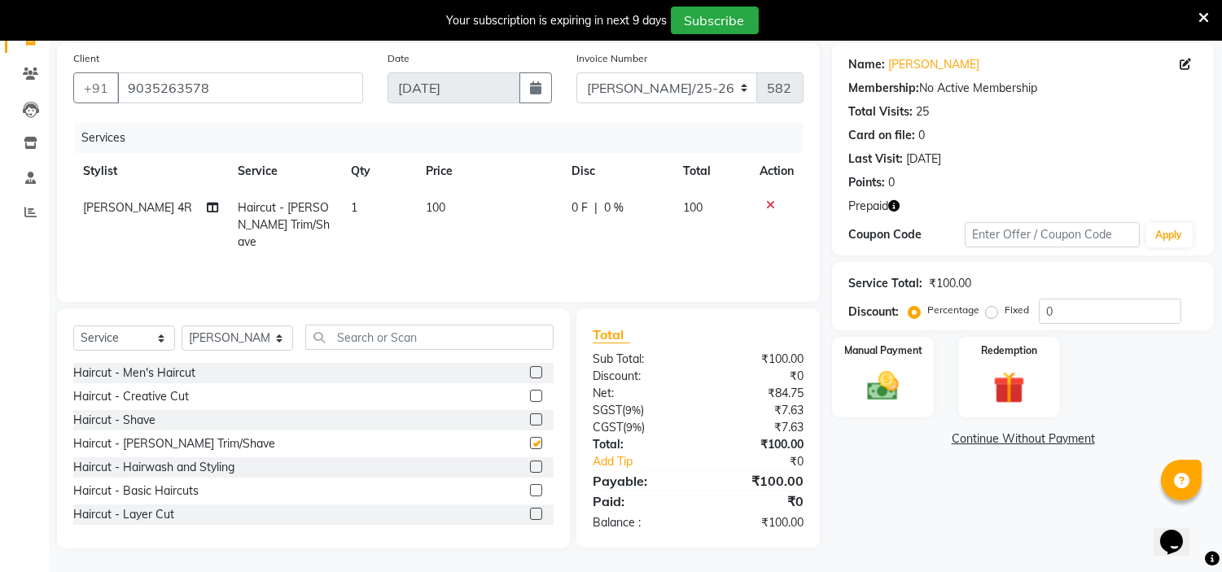
checkbox input "false"
click at [1032, 373] on img at bounding box center [1009, 388] width 54 height 41
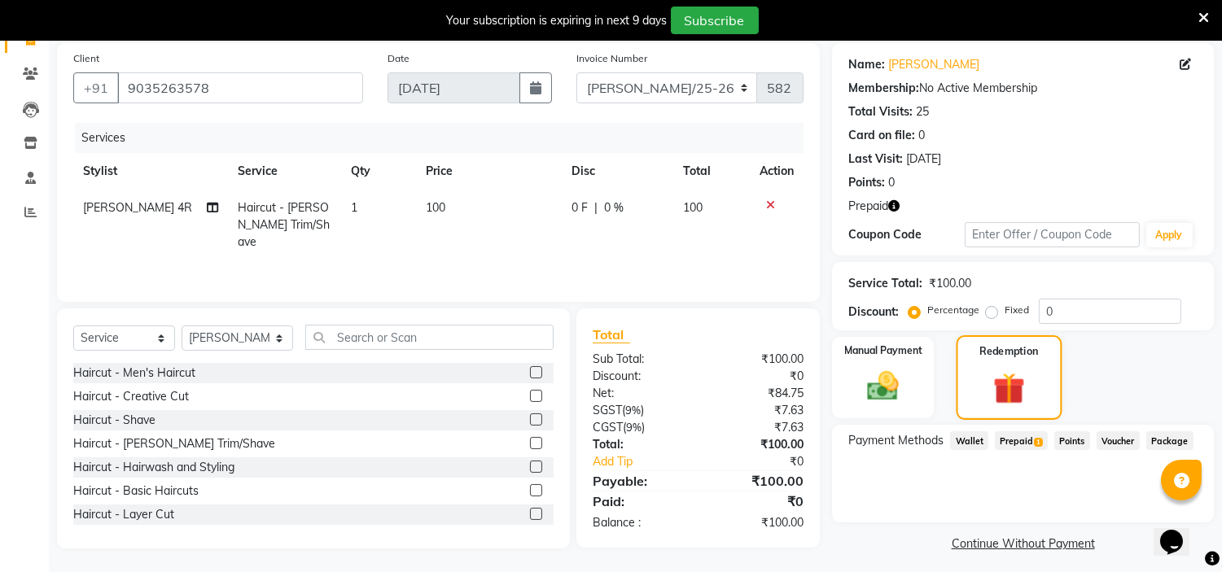
scroll to position [126, 0]
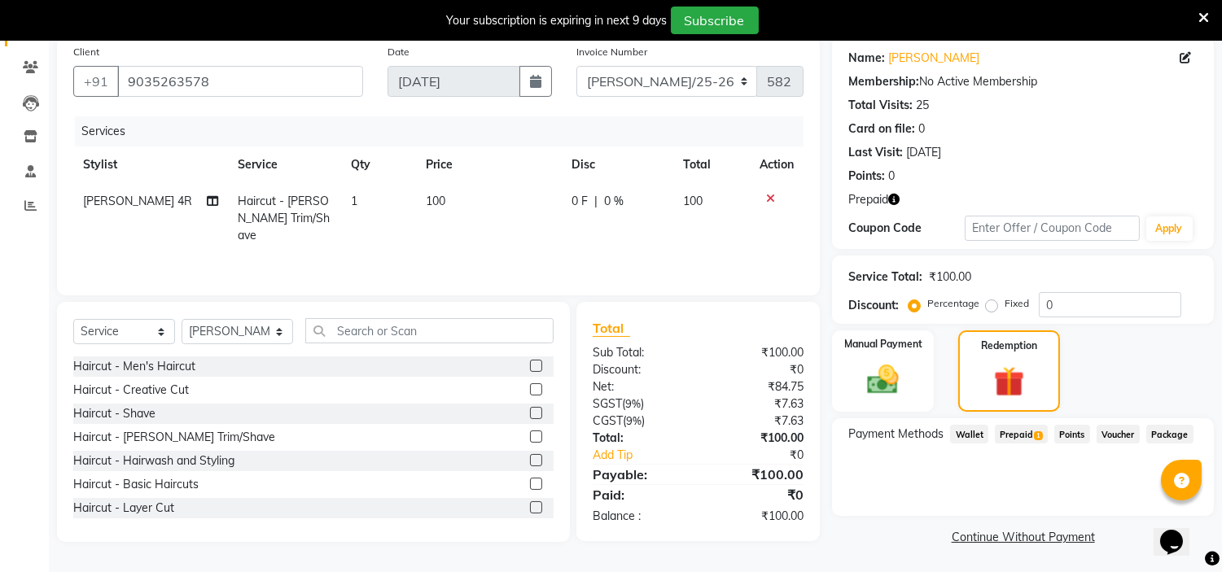
click at [1022, 429] on span "Prepaid 1" at bounding box center [1021, 434] width 53 height 19
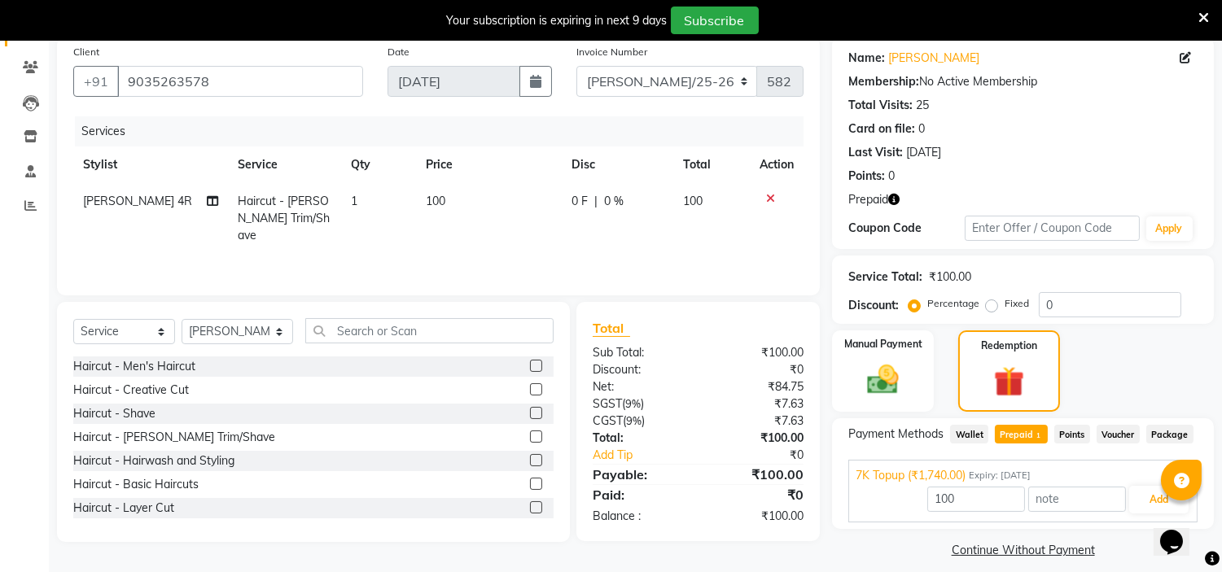
scroll to position [140, 0]
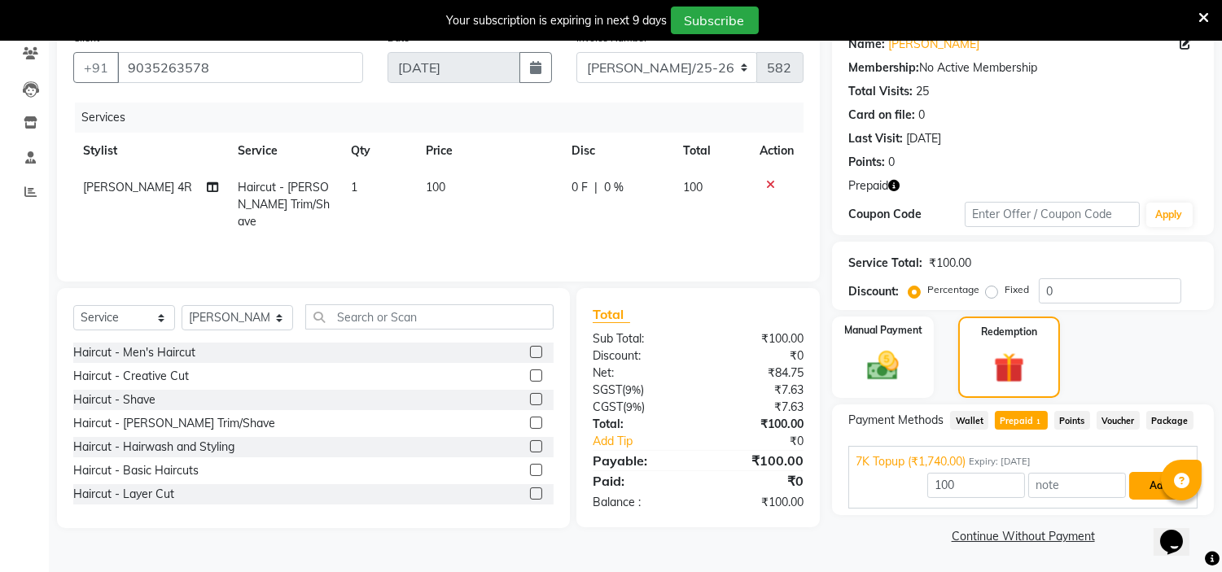
click at [1144, 492] on button "Add" at bounding box center [1158, 486] width 59 height 28
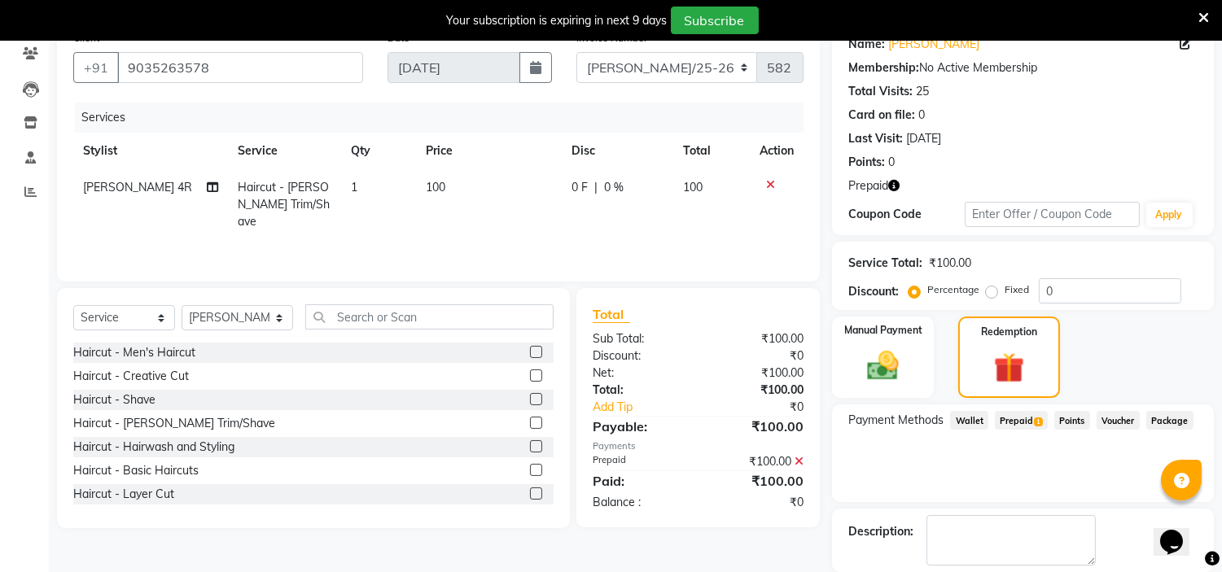
scroll to position [218, 0]
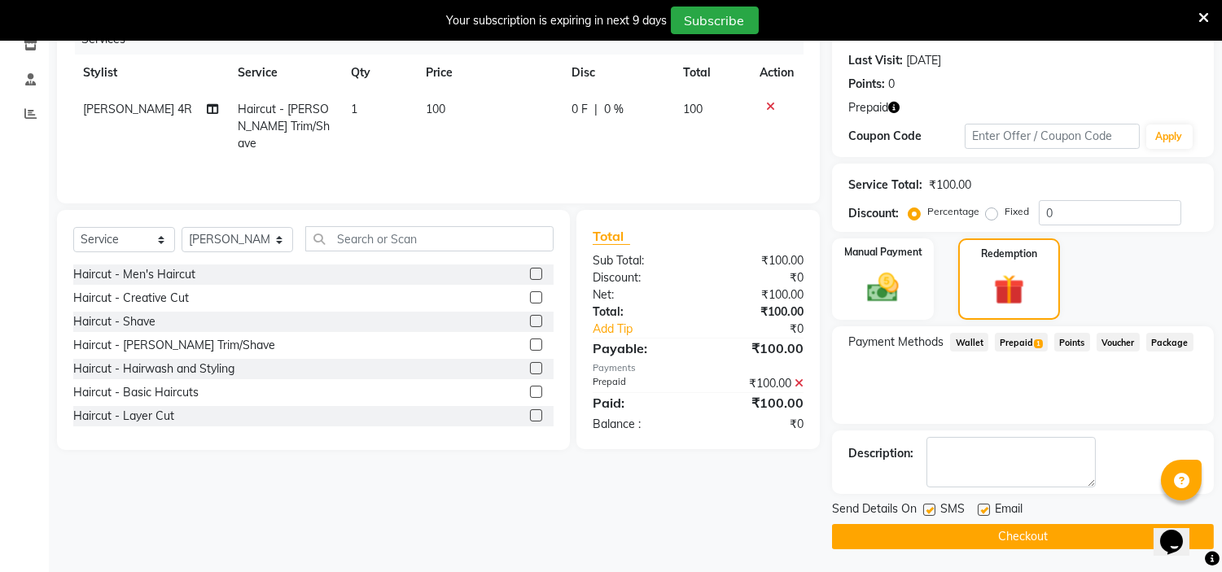
click at [1053, 529] on button "Checkout" at bounding box center [1023, 536] width 382 height 25
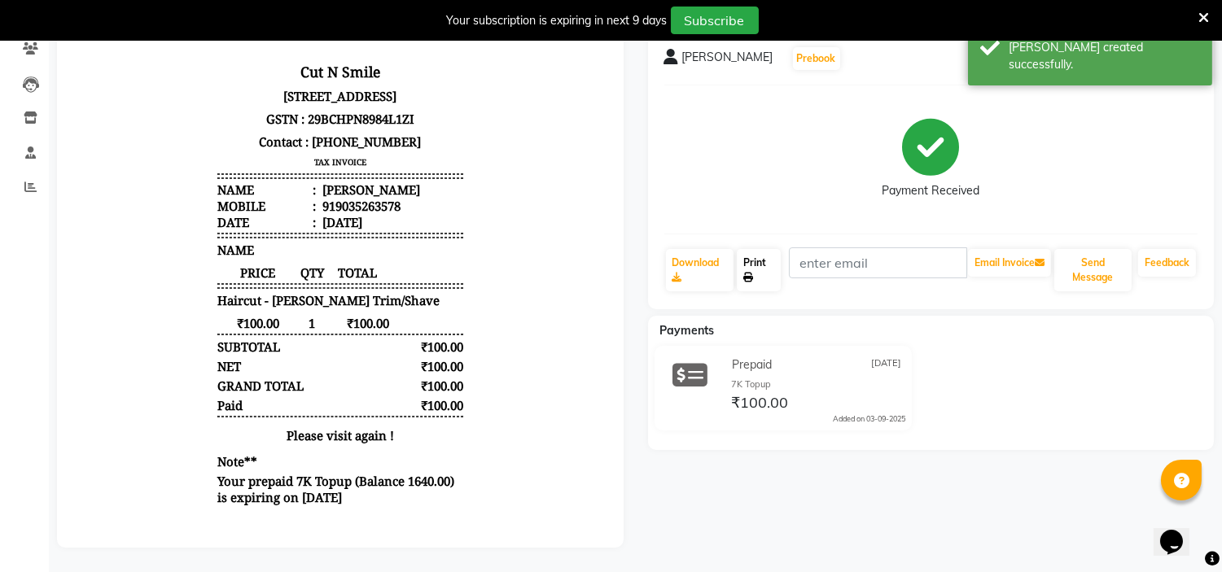
click at [744, 257] on link "Print" at bounding box center [759, 270] width 44 height 42
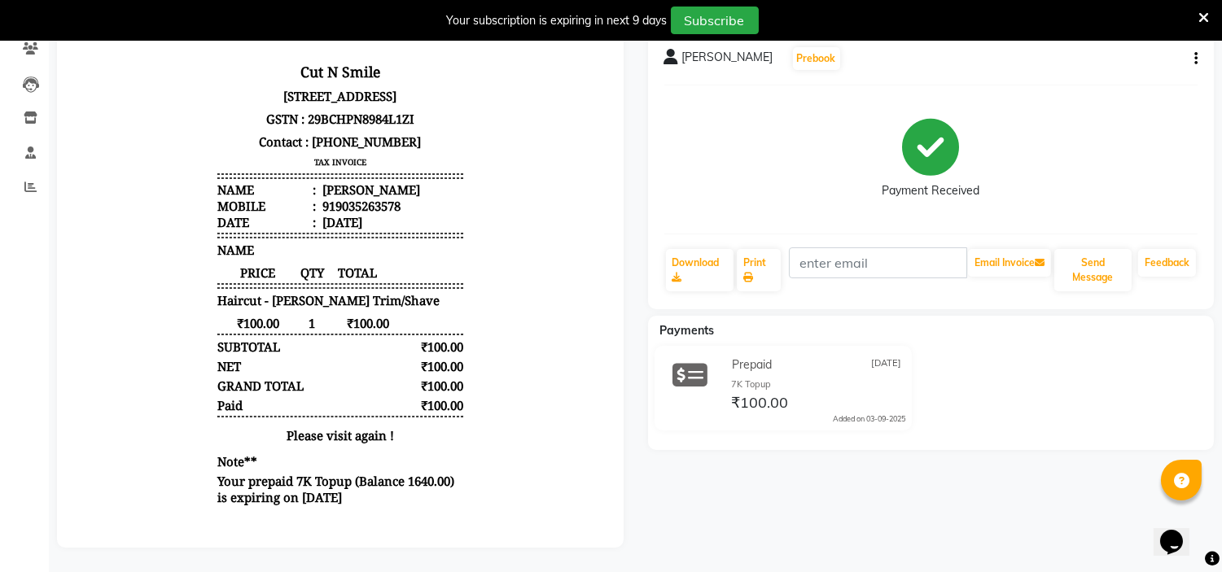
click at [98, 160] on body "Cut N Smile [STREET_ADDRESS] GSTN : 29BCHPN8984L1ZI Contact : [PHONE_NUMBER] TA…" at bounding box center [340, 283] width 521 height 463
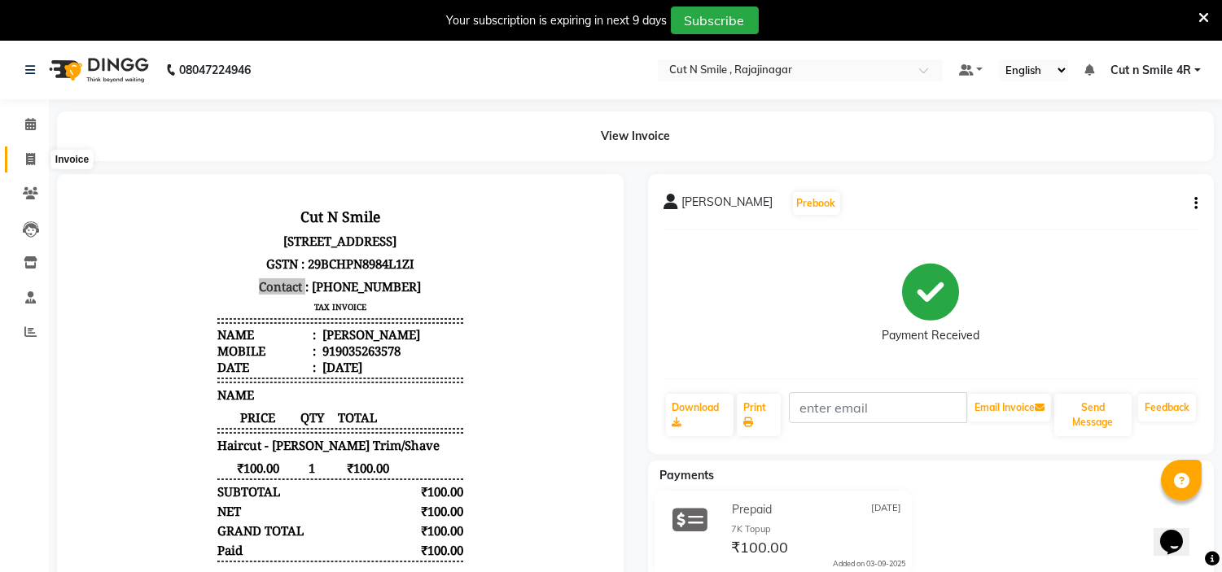
click at [28, 156] on icon at bounding box center [30, 159] width 9 height 12
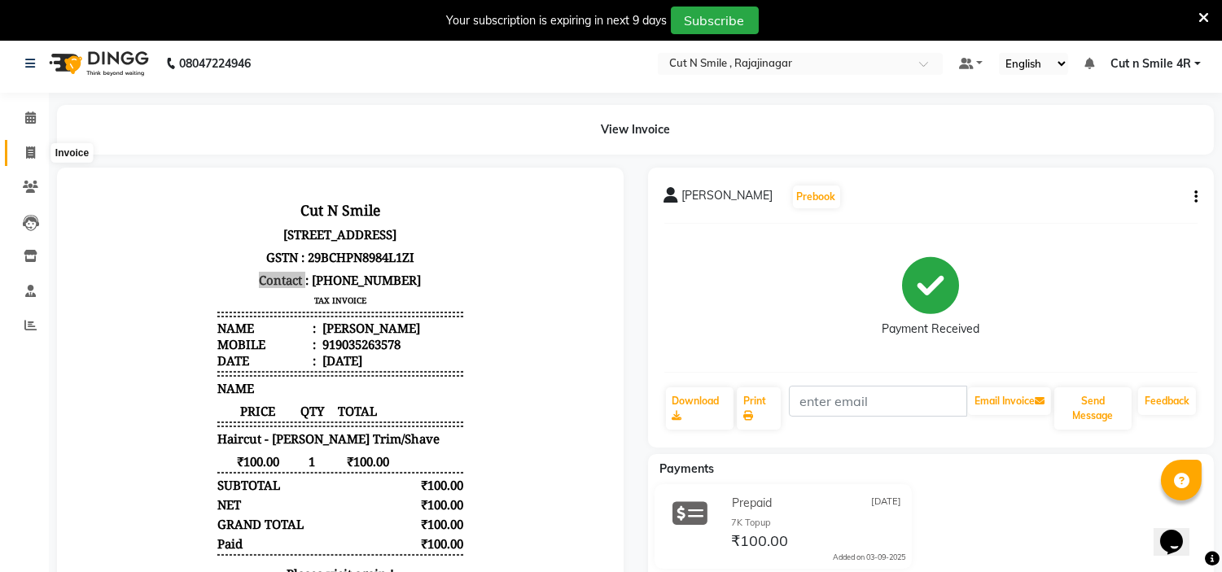
select select "service"
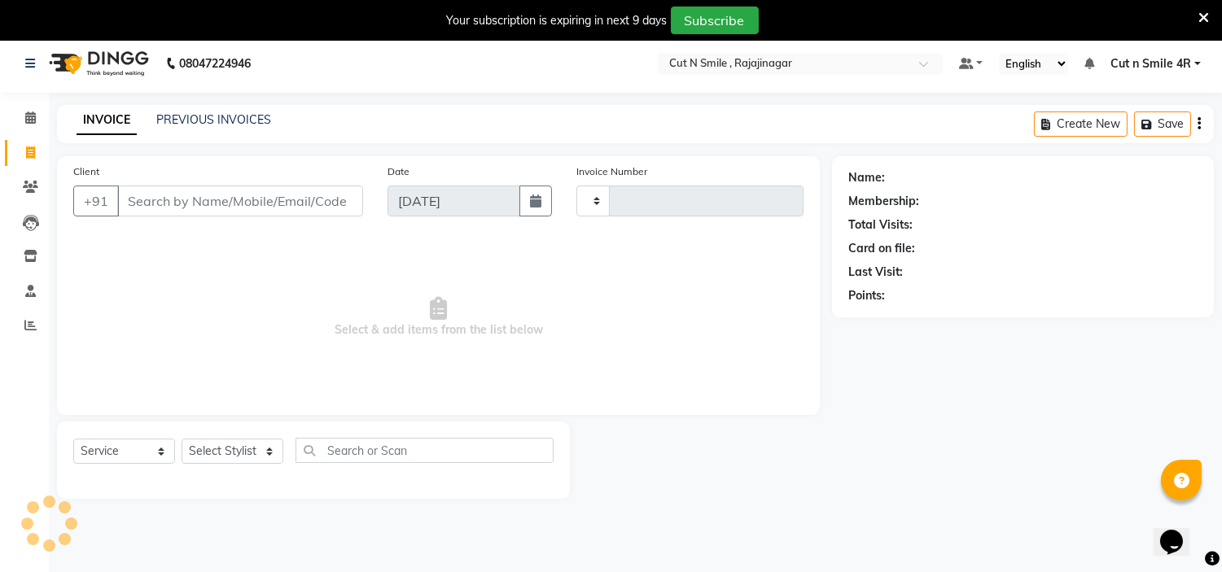
scroll to position [41, 0]
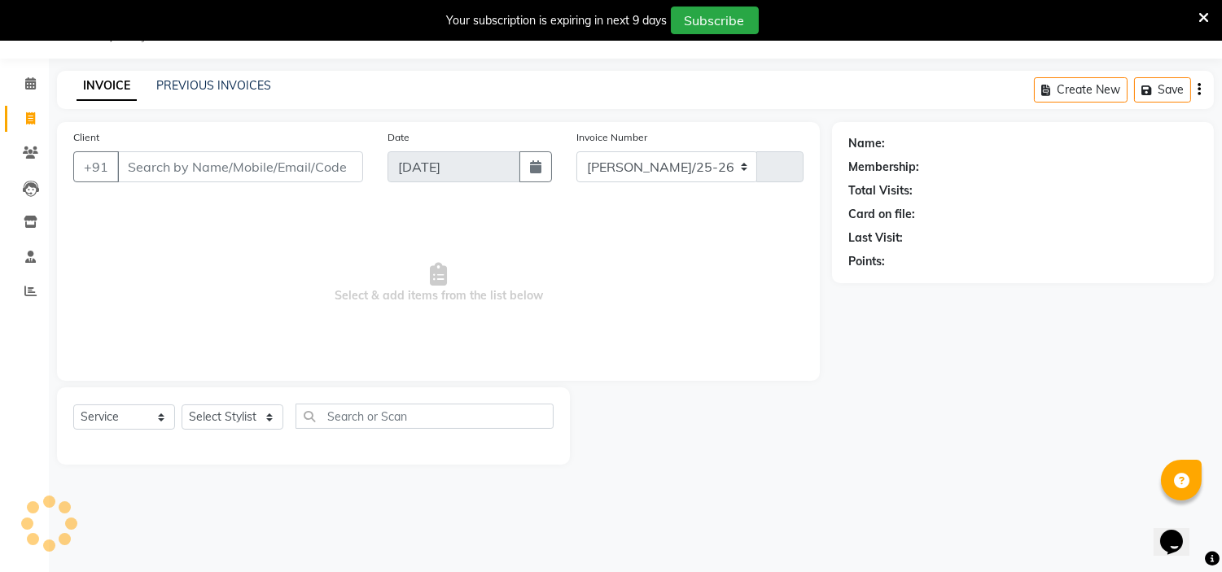
select select "7187"
type input "124"
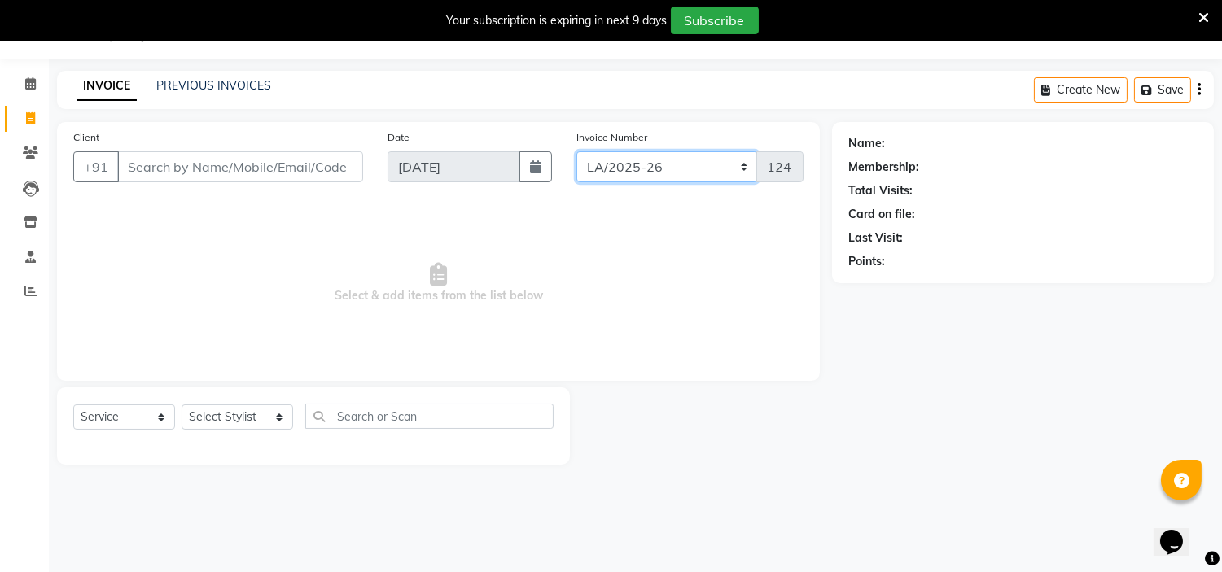
drag, startPoint x: 669, startPoint y: 173, endPoint x: 654, endPoint y: 190, distance: 22.5
click at [654, 190] on div "Invoice Number [PERSON_NAME]/25-26 LA/2025-26 SH/25 CH/25 SA/25 124" at bounding box center [690, 162] width 252 height 67
select select "8154"
click at [576, 151] on select "[PERSON_NAME]/25-26 LA/2025-26 SH/25 CH/25 SA/25" at bounding box center [667, 166] width 182 height 31
type input "583"
